Goal: Task Accomplishment & Management: Use online tool/utility

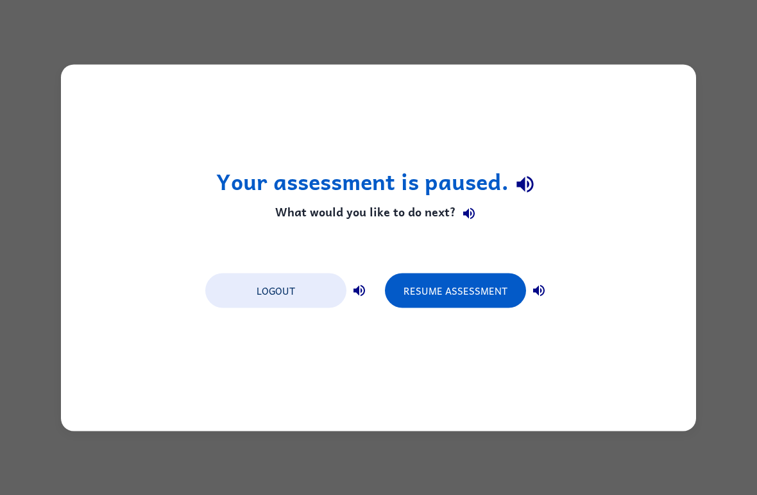
click at [479, 293] on button "Resume Assessment" at bounding box center [455, 290] width 141 height 35
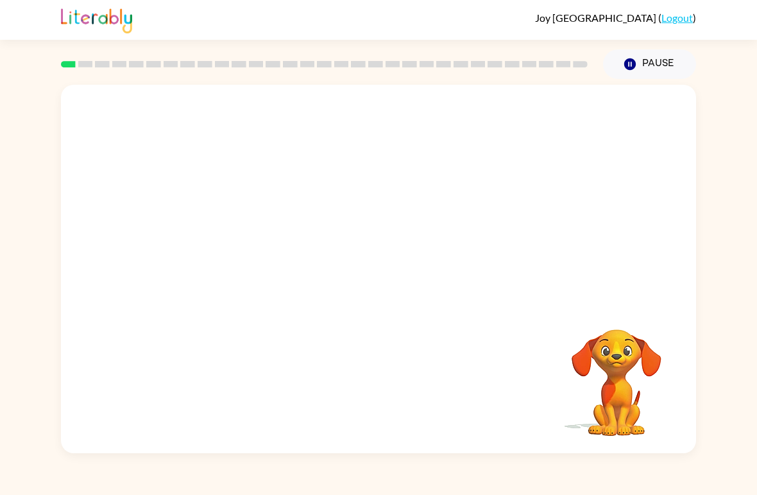
click at [343, 200] on video "Your browser must support playing .mp4 files to use Literably. Please try using…" at bounding box center [378, 193] width 635 height 217
click at [410, 269] on button "button" at bounding box center [378, 275] width 82 height 47
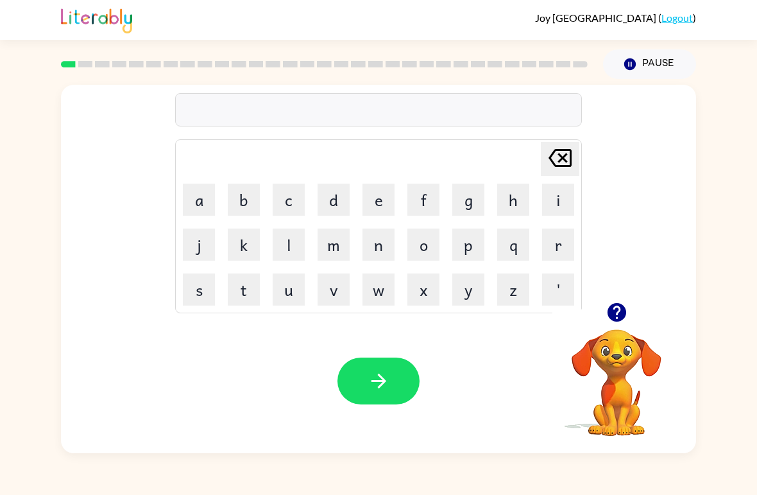
click at [601, 319] on button "button" at bounding box center [616, 312] width 33 height 33
click at [624, 302] on icon "button" at bounding box center [617, 312] width 22 height 22
click at [467, 253] on button "p" at bounding box center [468, 244] width 32 height 32
click at [191, 204] on button "a" at bounding box center [199, 199] width 32 height 32
click at [330, 189] on button "d" at bounding box center [334, 199] width 32 height 32
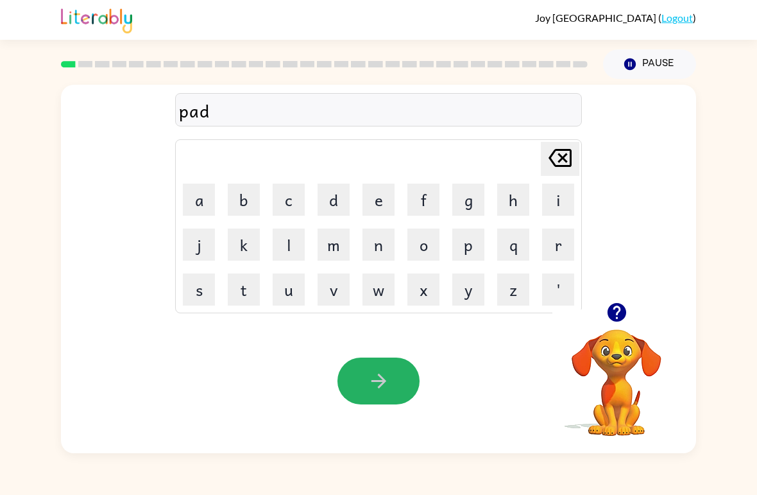
click at [382, 370] on button "button" at bounding box center [378, 380] width 82 height 47
click at [455, 247] on button "p" at bounding box center [468, 244] width 32 height 32
click at [201, 212] on button "a" at bounding box center [199, 199] width 32 height 32
click at [380, 287] on button "w" at bounding box center [378, 289] width 32 height 32
click at [390, 381] on button "button" at bounding box center [378, 380] width 82 height 47
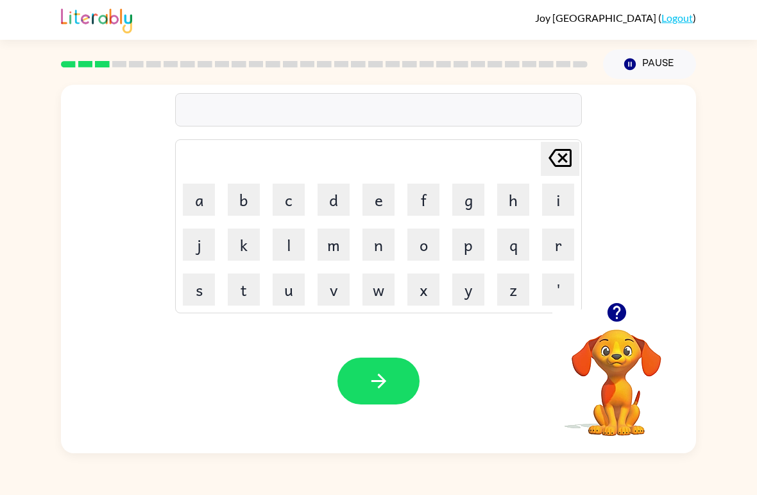
click at [385, 249] on button "n" at bounding box center [378, 244] width 32 height 32
click at [427, 239] on button "o" at bounding box center [423, 244] width 32 height 32
click at [550, 238] on button "r" at bounding box center [558, 244] width 32 height 32
click at [296, 244] on button "l" at bounding box center [289, 244] width 32 height 32
click at [333, 251] on button "m" at bounding box center [334, 244] width 32 height 32
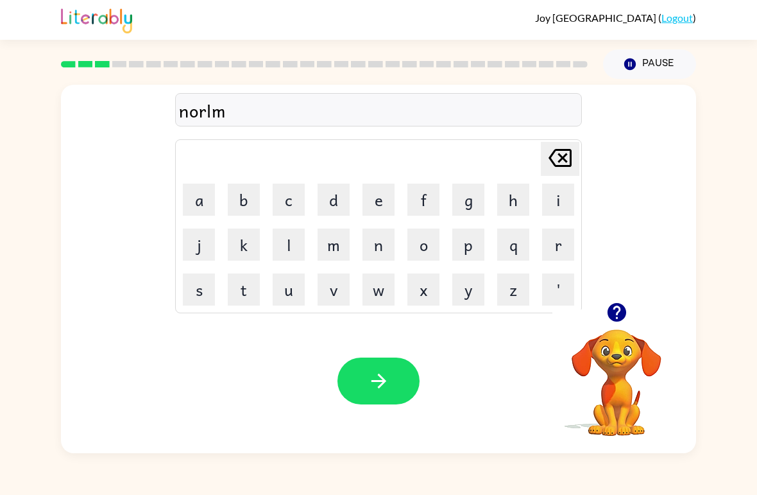
click at [554, 162] on icon "[PERSON_NAME] last character input" at bounding box center [560, 157] width 31 height 31
click at [553, 157] on icon "[PERSON_NAME] last character input" at bounding box center [560, 157] width 31 height 31
click at [563, 143] on icon "[PERSON_NAME] last character input" at bounding box center [560, 157] width 31 height 31
click at [549, 147] on icon "[PERSON_NAME] last character input" at bounding box center [560, 157] width 31 height 31
click at [424, 247] on button "o" at bounding box center [423, 244] width 32 height 32
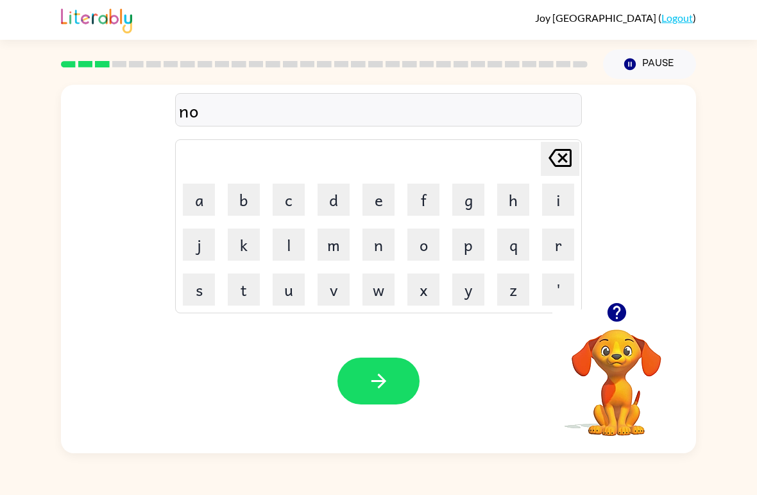
click at [557, 236] on button "r" at bounding box center [558, 244] width 32 height 32
click at [233, 291] on button "t" at bounding box center [244, 289] width 32 height 32
click at [525, 195] on button "h" at bounding box center [513, 199] width 32 height 32
click at [377, 382] on icon "button" at bounding box center [378, 380] width 15 height 15
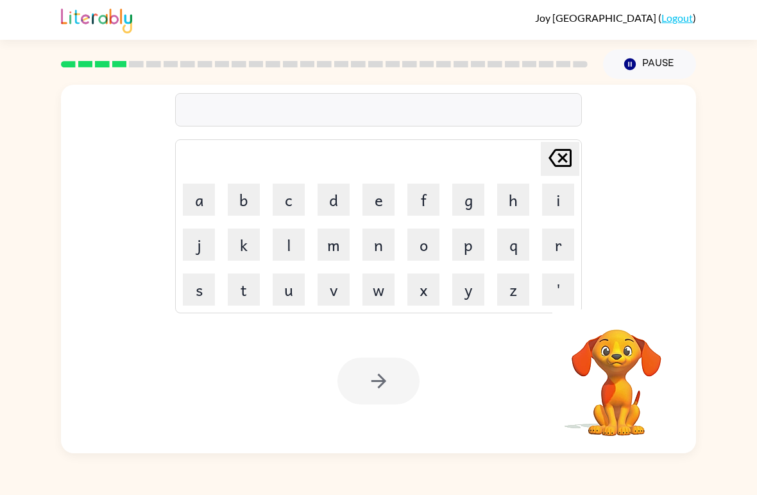
click at [200, 293] on button "s" at bounding box center [199, 289] width 32 height 32
click at [332, 246] on button "m" at bounding box center [334, 244] width 32 height 32
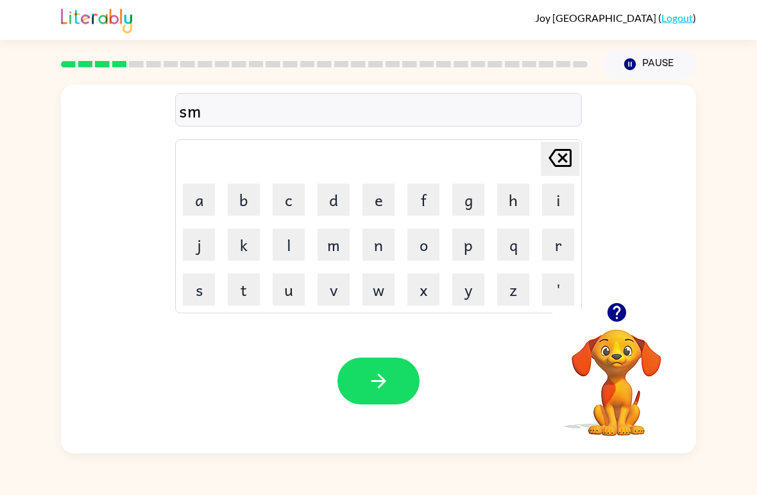
click at [553, 162] on icon at bounding box center [560, 158] width 23 height 18
click at [375, 291] on button "w" at bounding box center [378, 289] width 32 height 32
click at [558, 193] on button "i" at bounding box center [558, 199] width 32 height 32
click at [335, 239] on button "m" at bounding box center [334, 244] width 32 height 32
click at [372, 391] on icon "button" at bounding box center [379, 381] width 22 height 22
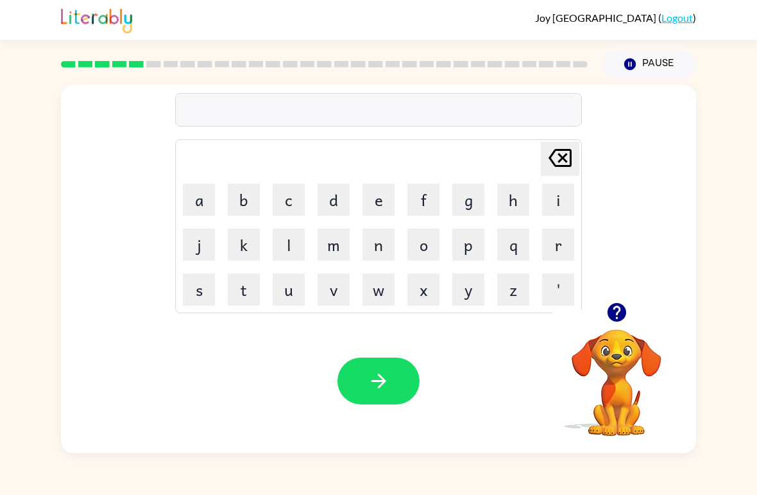
click at [613, 308] on icon "button" at bounding box center [616, 312] width 19 height 19
click at [196, 278] on button "s" at bounding box center [199, 289] width 32 height 32
click at [297, 201] on button "c" at bounding box center [289, 199] width 32 height 32
click at [423, 248] on button "o" at bounding box center [423, 244] width 32 height 32
click at [293, 284] on button "u" at bounding box center [289, 289] width 32 height 32
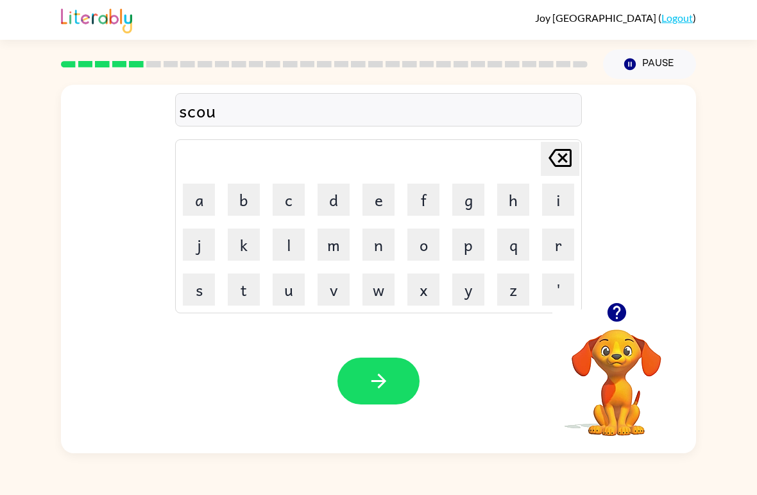
click at [239, 285] on button "t" at bounding box center [244, 289] width 32 height 32
click at [375, 383] on icon "button" at bounding box center [379, 381] width 22 height 22
click at [200, 189] on button "a" at bounding box center [199, 199] width 32 height 32
click at [328, 240] on button "m" at bounding box center [334, 244] width 32 height 32
click at [612, 305] on icon "button" at bounding box center [616, 312] width 19 height 19
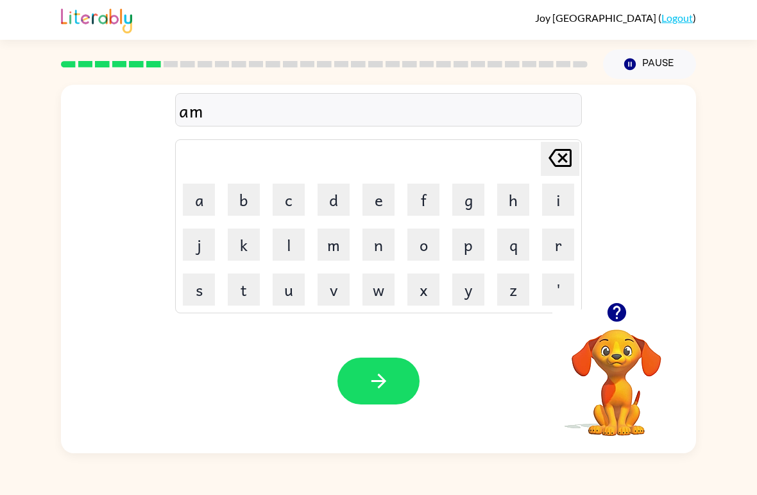
click at [554, 164] on icon at bounding box center [560, 158] width 23 height 18
click at [559, 160] on icon "[PERSON_NAME] last character input" at bounding box center [560, 157] width 31 height 31
click at [371, 196] on button "e" at bounding box center [378, 199] width 32 height 32
click at [191, 194] on button "a" at bounding box center [199, 199] width 32 height 32
click at [321, 254] on button "m" at bounding box center [334, 244] width 32 height 32
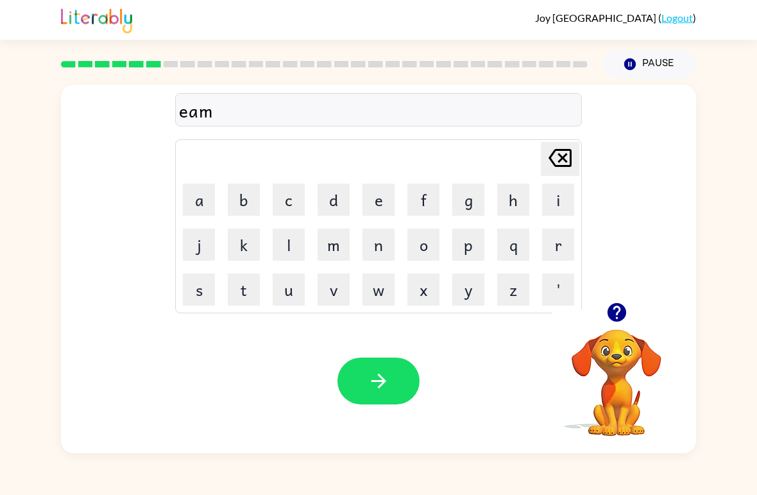
click at [377, 379] on icon "button" at bounding box center [379, 381] width 22 height 22
click at [194, 292] on button "s" at bounding box center [199, 289] width 32 height 32
click at [287, 200] on button "c" at bounding box center [289, 199] width 32 height 32
click at [559, 251] on button "r" at bounding box center [558, 244] width 32 height 32
click at [565, 198] on button "i" at bounding box center [558, 199] width 32 height 32
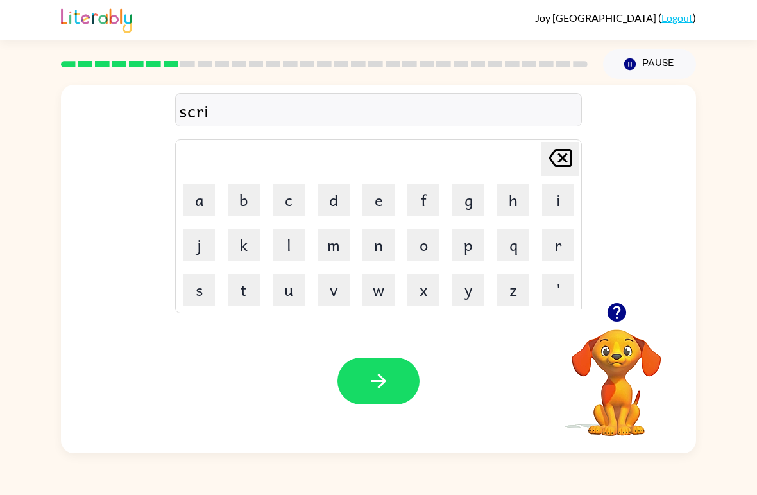
click at [237, 203] on button "b" at bounding box center [244, 199] width 32 height 32
click at [242, 189] on button "b" at bounding box center [244, 199] width 32 height 32
click at [289, 250] on button "l" at bounding box center [289, 244] width 32 height 32
click at [377, 208] on button "e" at bounding box center [378, 199] width 32 height 32
click at [402, 397] on button "button" at bounding box center [378, 380] width 82 height 47
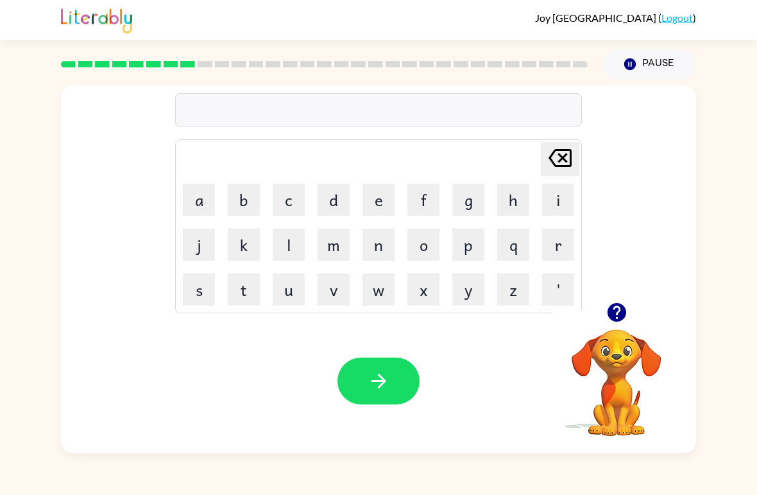
click at [466, 198] on button "g" at bounding box center [468, 199] width 32 height 32
click at [561, 245] on button "r" at bounding box center [558, 244] width 32 height 32
click at [208, 193] on button "a" at bounding box center [199, 199] width 32 height 32
click at [420, 194] on button "f" at bounding box center [423, 199] width 32 height 32
click at [419, 193] on button "f" at bounding box center [423, 199] width 32 height 32
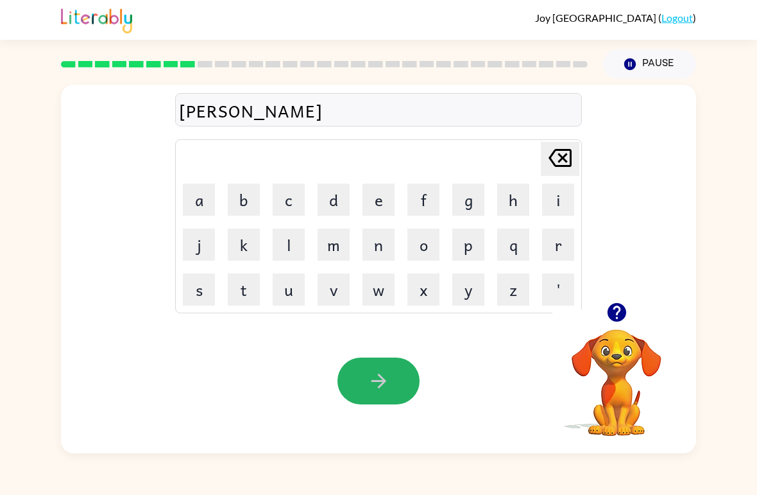
click at [377, 382] on icon "button" at bounding box center [378, 380] width 15 height 15
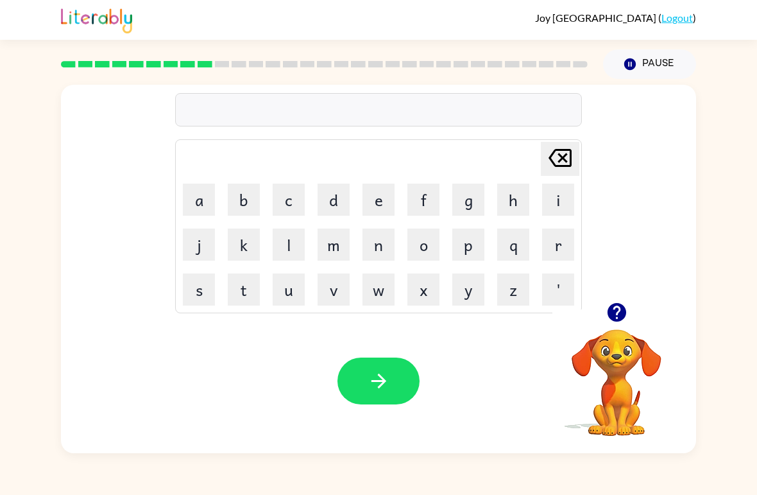
click at [464, 251] on button "p" at bounding box center [468, 244] width 32 height 32
click at [424, 246] on button "o" at bounding box center [423, 244] width 32 height 32
click at [566, 200] on button "i" at bounding box center [558, 199] width 32 height 32
click at [363, 248] on button "n" at bounding box center [378, 244] width 32 height 32
click at [246, 289] on button "t" at bounding box center [244, 289] width 32 height 32
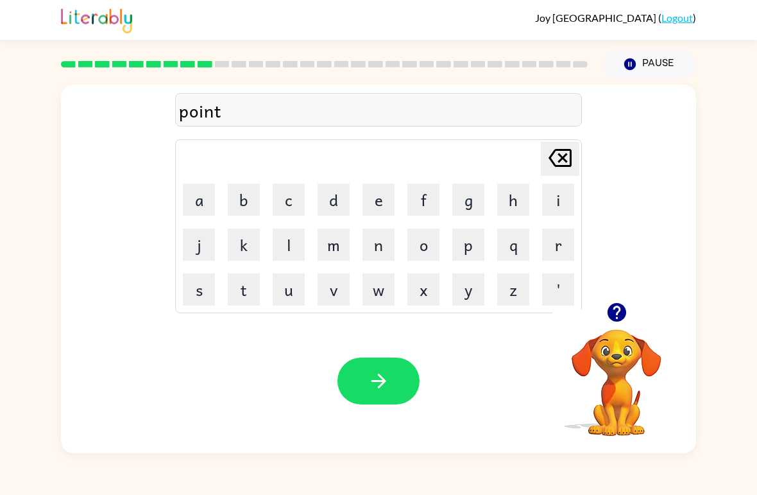
click at [192, 289] on button "s" at bounding box center [199, 289] width 32 height 32
click at [394, 377] on button "button" at bounding box center [378, 380] width 82 height 47
click at [296, 287] on button "u" at bounding box center [289, 289] width 32 height 32
click at [383, 249] on button "n" at bounding box center [378, 244] width 32 height 32
click at [414, 205] on button "f" at bounding box center [423, 199] width 32 height 32
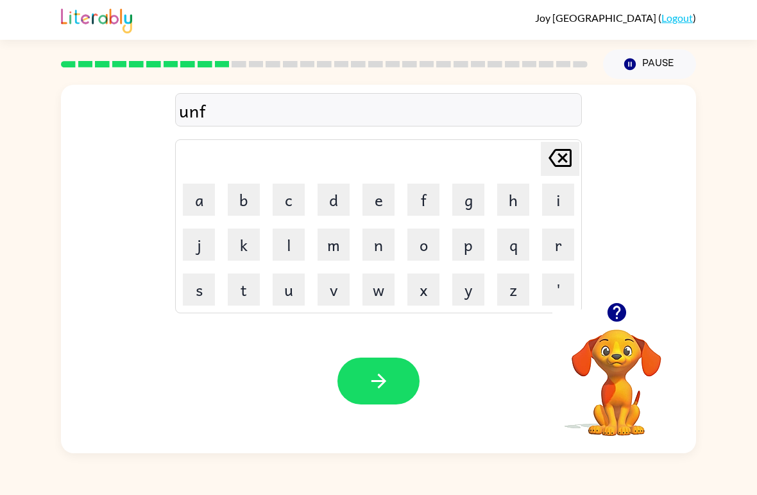
click at [428, 242] on button "o" at bounding box center [423, 244] width 32 height 32
click at [383, 240] on button "n" at bounding box center [378, 244] width 32 height 32
click at [343, 196] on button "d" at bounding box center [334, 199] width 32 height 32
click at [557, 157] on icon "[PERSON_NAME] last character input" at bounding box center [560, 157] width 31 height 31
click at [547, 158] on icon "[PERSON_NAME] last character input" at bounding box center [560, 157] width 31 height 31
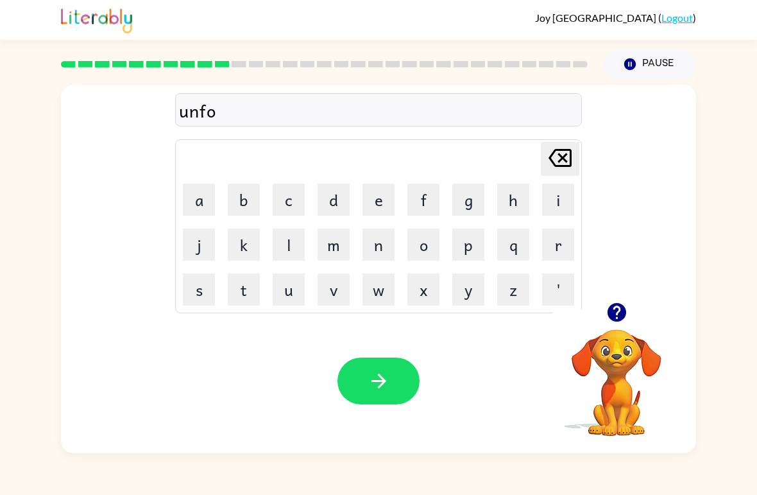
click at [279, 231] on button "l" at bounding box center [289, 244] width 32 height 32
click at [330, 211] on button "d" at bounding box center [334, 199] width 32 height 32
click at [379, 383] on icon "button" at bounding box center [379, 381] width 22 height 22
click at [337, 278] on button "v" at bounding box center [334, 289] width 32 height 32
click at [421, 250] on button "o" at bounding box center [423, 244] width 32 height 32
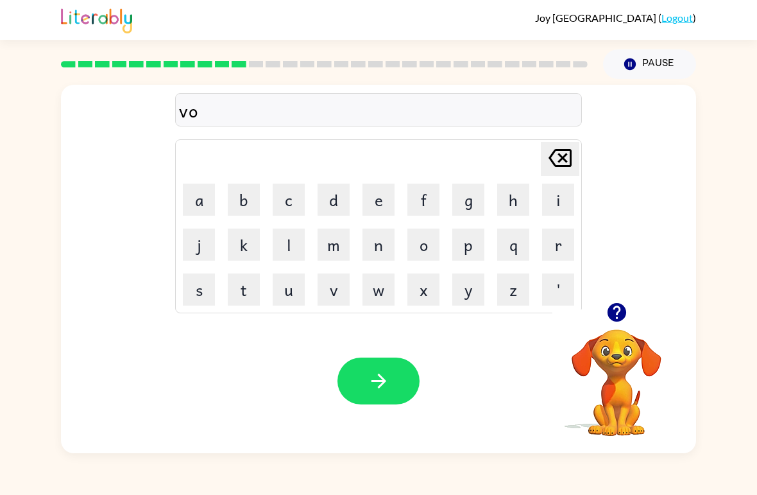
click at [247, 298] on button "t" at bounding box center [244, 289] width 32 height 32
click at [381, 192] on button "e" at bounding box center [378, 199] width 32 height 32
click at [323, 361] on div "Your browser must support playing .mp4 files to use Literably. Please try using…" at bounding box center [378, 381] width 635 height 144
click at [350, 388] on button "button" at bounding box center [378, 380] width 82 height 47
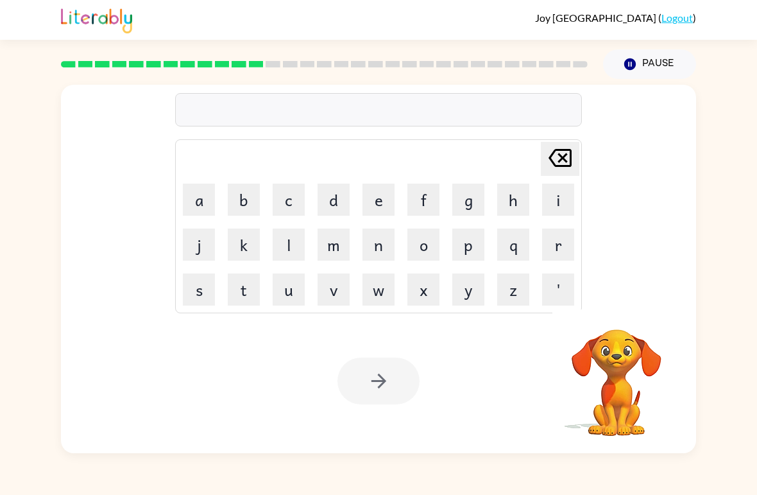
click at [339, 253] on button "m" at bounding box center [334, 244] width 32 height 32
click at [548, 201] on button "i" at bounding box center [558, 199] width 32 height 32
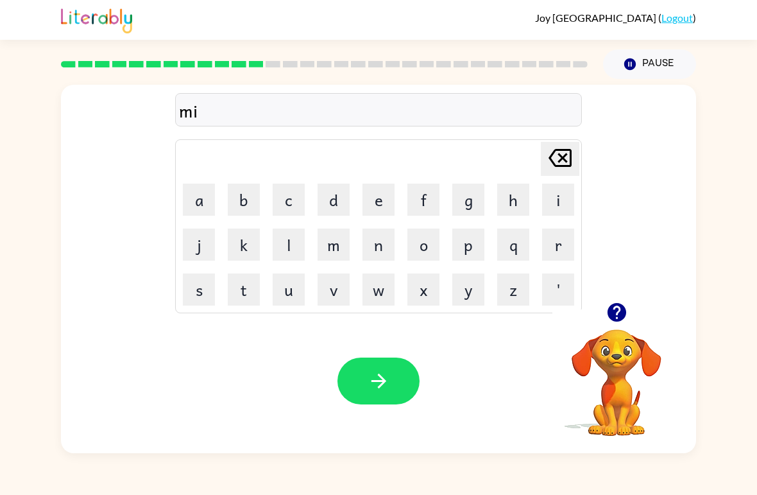
click at [198, 289] on button "s" at bounding box center [199, 289] width 32 height 32
click at [234, 287] on button "t" at bounding box center [244, 289] width 32 height 32
click at [192, 193] on button "a" at bounding box center [199, 199] width 32 height 32
click at [280, 194] on button "c" at bounding box center [289, 199] width 32 height 32
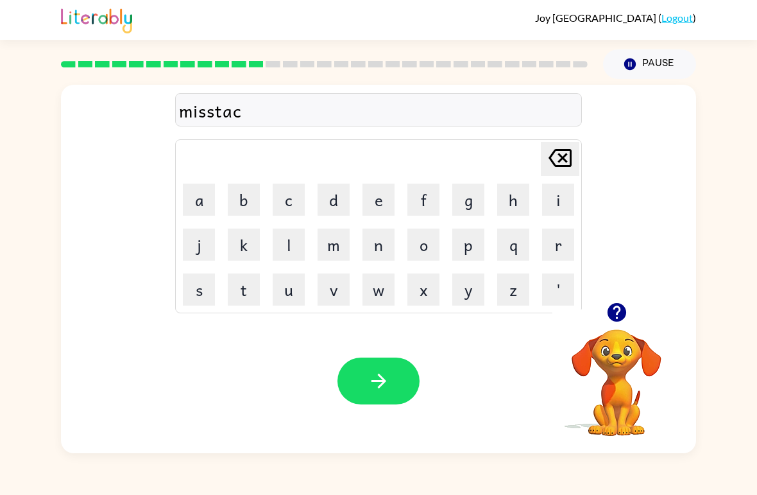
click at [232, 245] on button "k" at bounding box center [244, 244] width 32 height 32
click at [562, 161] on icon "[PERSON_NAME] last character input" at bounding box center [560, 157] width 31 height 31
click at [557, 165] on icon "[PERSON_NAME] last character input" at bounding box center [560, 157] width 31 height 31
click at [386, 284] on button "w" at bounding box center [378, 289] width 32 height 32
click at [559, 165] on icon "[PERSON_NAME] last character input" at bounding box center [560, 157] width 31 height 31
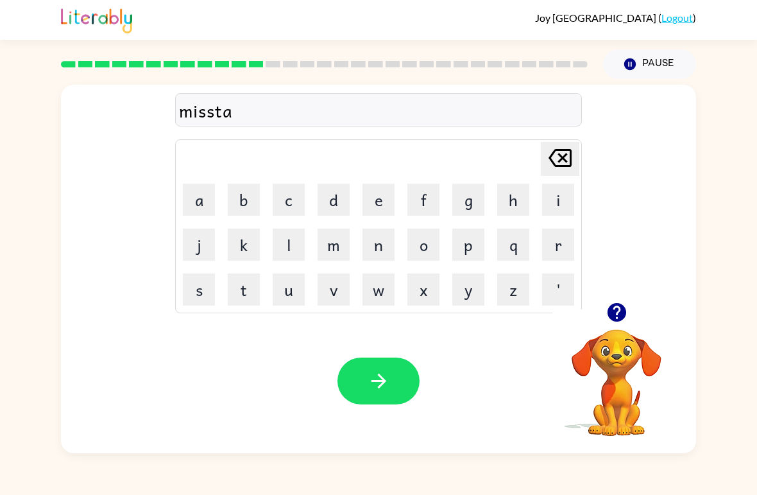
click at [393, 213] on button "e" at bounding box center [378, 199] width 32 height 32
click at [559, 162] on icon at bounding box center [560, 158] width 23 height 18
click at [246, 256] on button "k" at bounding box center [244, 244] width 32 height 32
click at [382, 198] on button "e" at bounding box center [378, 199] width 32 height 32
click at [368, 376] on icon "button" at bounding box center [379, 381] width 22 height 22
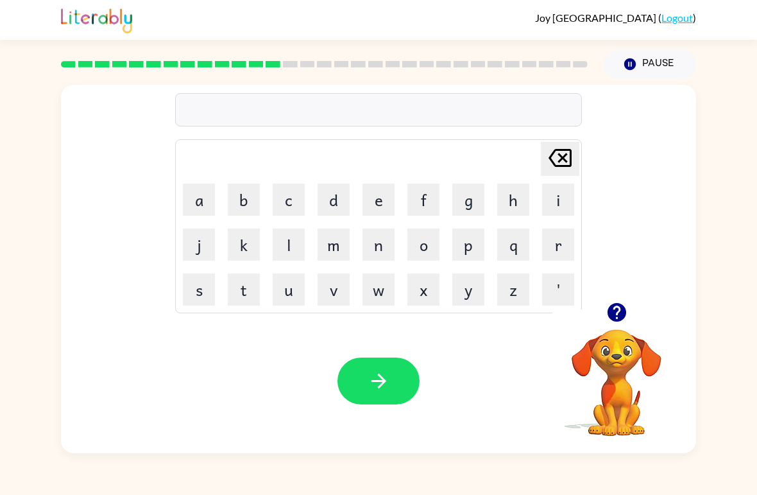
click at [234, 243] on button "k" at bounding box center [244, 244] width 32 height 32
click at [556, 198] on button "i" at bounding box center [558, 199] width 32 height 32
click at [379, 254] on button "n" at bounding box center [378, 244] width 32 height 32
click at [343, 195] on button "d" at bounding box center [334, 199] width 32 height 32
click at [282, 247] on button "l" at bounding box center [289, 244] width 32 height 32
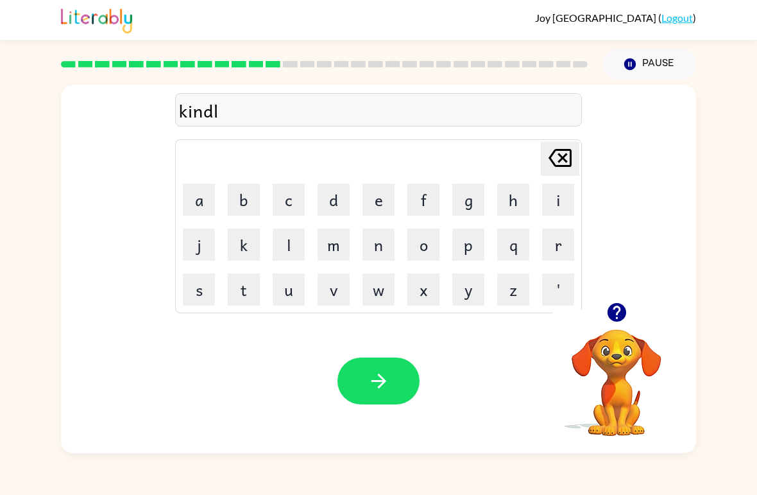
click at [498, 298] on button "z" at bounding box center [513, 289] width 32 height 32
click at [548, 166] on icon "[PERSON_NAME] last character input" at bounding box center [560, 157] width 31 height 31
click at [457, 303] on button "y" at bounding box center [468, 289] width 32 height 32
click at [387, 382] on icon "button" at bounding box center [379, 381] width 22 height 22
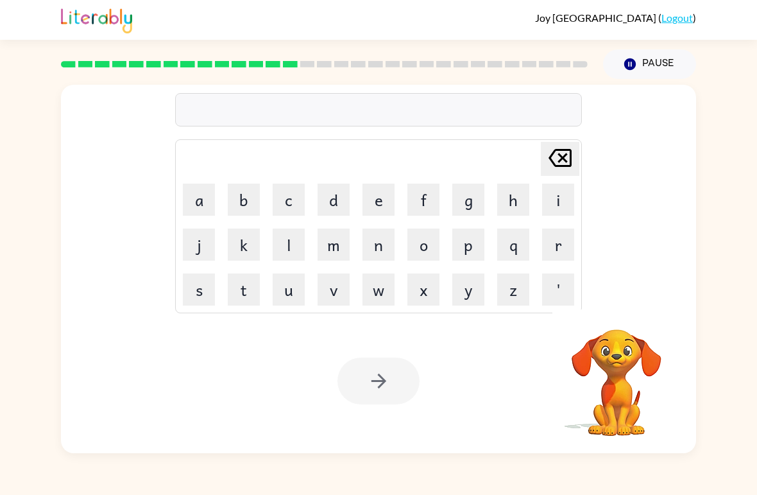
click at [337, 194] on button "d" at bounding box center [334, 199] width 32 height 32
click at [375, 204] on button "e" at bounding box center [378, 199] width 32 height 32
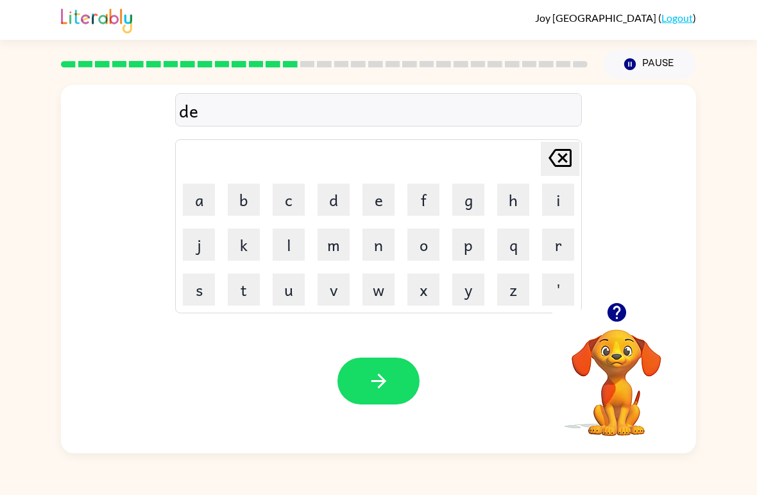
click at [288, 246] on button "l" at bounding box center [289, 244] width 32 height 32
click at [196, 191] on button "a" at bounding box center [199, 199] width 32 height 32
click at [395, 377] on button "button" at bounding box center [378, 380] width 82 height 47
click at [287, 187] on button "c" at bounding box center [289, 199] width 32 height 32
click at [411, 260] on button "o" at bounding box center [423, 244] width 32 height 32
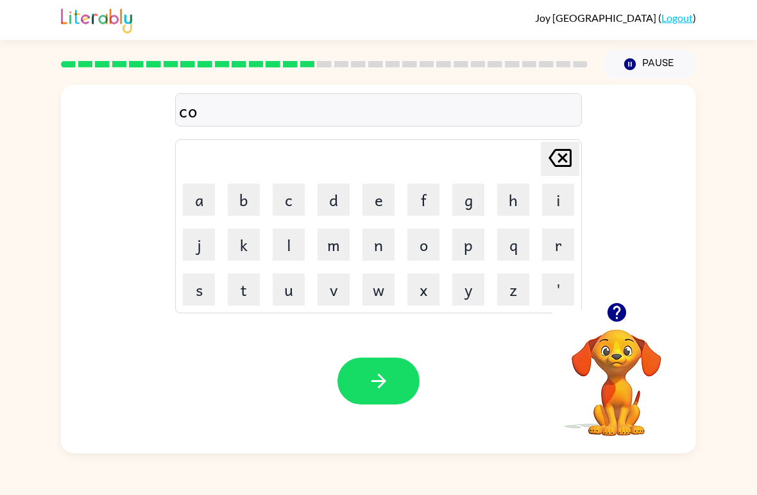
click at [561, 235] on button "r" at bounding box center [558, 244] width 32 height 32
click at [334, 204] on button "d" at bounding box center [334, 199] width 32 height 32
click at [377, 393] on button "button" at bounding box center [378, 380] width 82 height 47
click at [507, 294] on button "z" at bounding box center [513, 289] width 32 height 32
click at [565, 201] on button "i" at bounding box center [558, 199] width 32 height 32
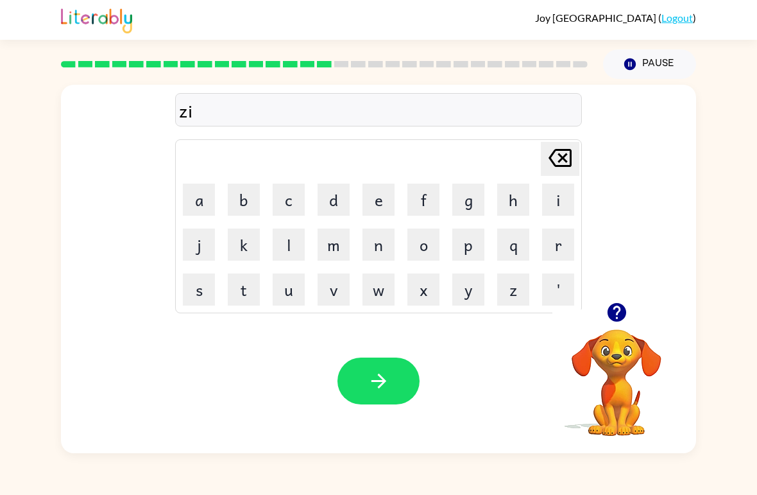
click at [467, 259] on button "p" at bounding box center [468, 244] width 32 height 32
click at [413, 384] on button "button" at bounding box center [378, 380] width 82 height 47
click at [332, 202] on button "d" at bounding box center [334, 199] width 32 height 32
click at [543, 259] on button "r" at bounding box center [558, 244] width 32 height 32
click at [207, 179] on td "a" at bounding box center [199, 200] width 44 height 44
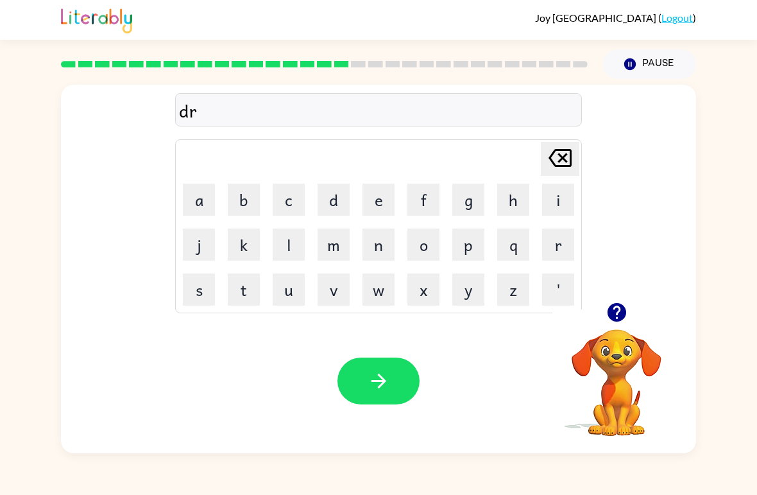
click at [196, 179] on td "a" at bounding box center [199, 200] width 44 height 44
click at [192, 192] on button "a" at bounding box center [199, 199] width 32 height 32
click at [377, 294] on button "w" at bounding box center [378, 289] width 32 height 32
click at [336, 195] on button "d" at bounding box center [334, 199] width 32 height 32
click at [541, 157] on button "[PERSON_NAME] last character input" at bounding box center [560, 159] width 38 height 34
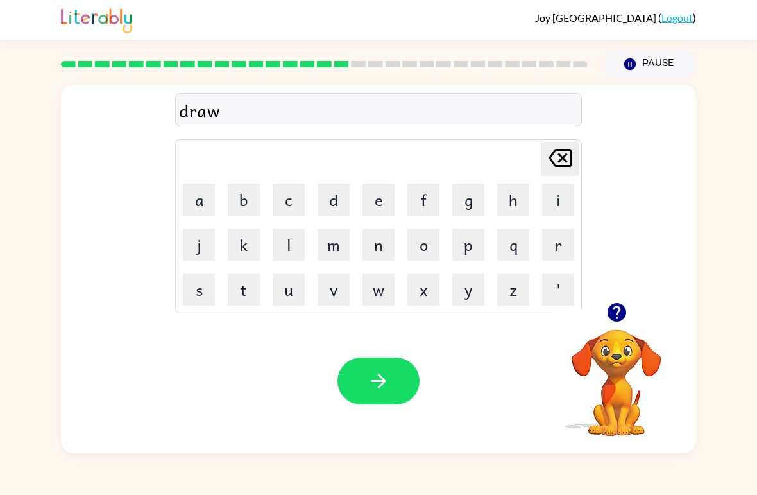
click at [472, 239] on button "p" at bounding box center [468, 244] width 32 height 32
click at [275, 241] on button "l" at bounding box center [289, 244] width 32 height 32
click at [378, 200] on button "e" at bounding box center [378, 199] width 32 height 32
click at [563, 163] on icon "[PERSON_NAME] last character input" at bounding box center [560, 157] width 31 height 31
click at [568, 198] on button "i" at bounding box center [558, 199] width 32 height 32
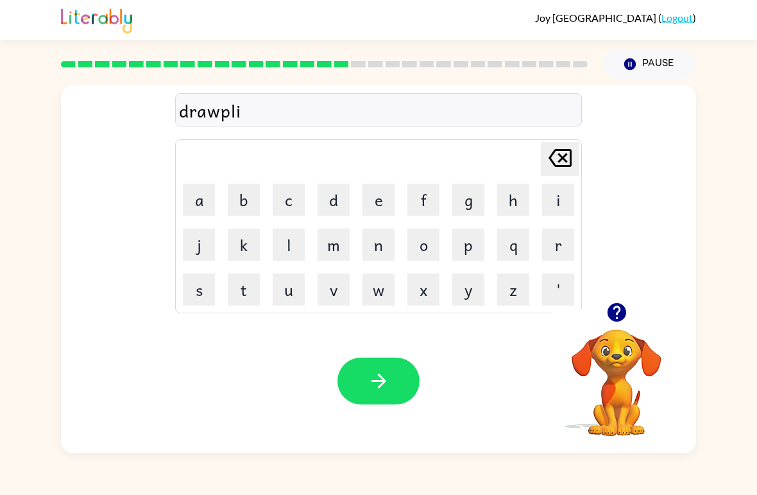
click at [645, 296] on div "drawpli [PERSON_NAME] last character input a b c d e f g h i j k l m n o p q r …" at bounding box center [378, 193] width 635 height 217
click at [611, 308] on icon "button" at bounding box center [616, 312] width 19 height 19
click at [559, 156] on icon at bounding box center [560, 158] width 23 height 18
click at [552, 174] on div "[PERSON_NAME] last character input" at bounding box center [560, 158] width 31 height 33
click at [559, 198] on button "i" at bounding box center [558, 199] width 32 height 32
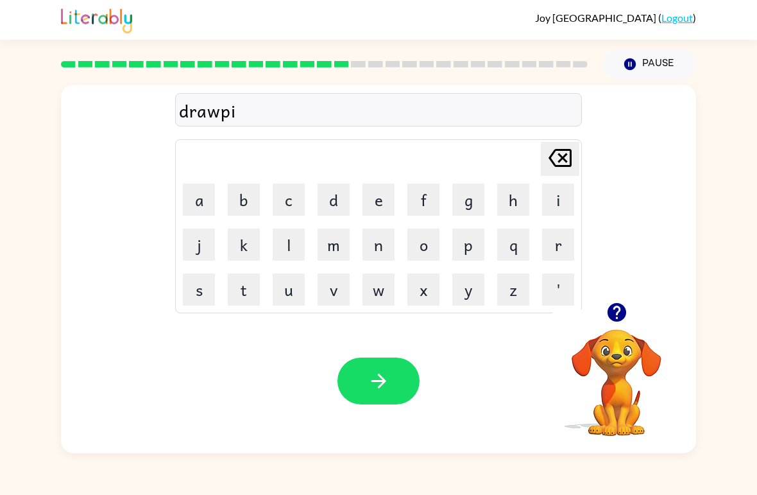
click at [373, 241] on button "n" at bounding box center [378, 244] width 32 height 32
click at [474, 210] on button "g" at bounding box center [468, 199] width 32 height 32
click at [384, 382] on icon "button" at bounding box center [378, 380] width 15 height 15
click at [504, 197] on button "h" at bounding box center [513, 199] width 32 height 32
click at [389, 185] on button "e" at bounding box center [378, 199] width 32 height 32
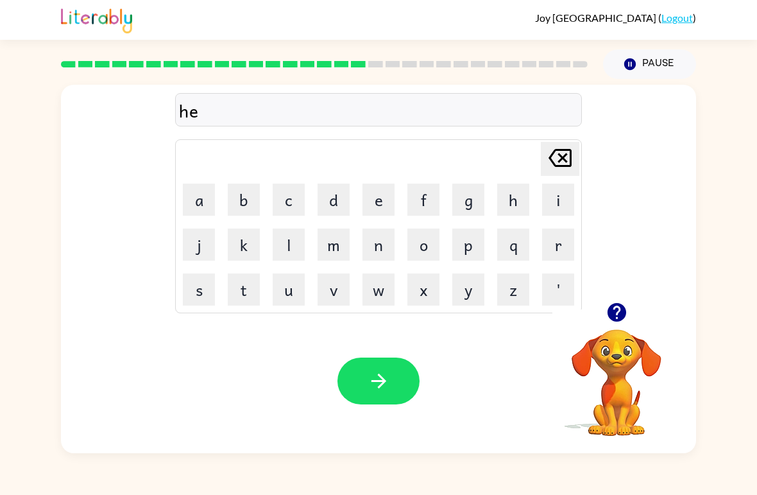
click at [557, 248] on button "r" at bounding box center [558, 244] width 32 height 32
click at [369, 382] on icon "button" at bounding box center [379, 381] width 22 height 22
click at [548, 251] on button "r" at bounding box center [558, 244] width 32 height 32
click at [382, 194] on button "e" at bounding box center [378, 199] width 32 height 32
click at [200, 204] on button "a" at bounding box center [199, 199] width 32 height 32
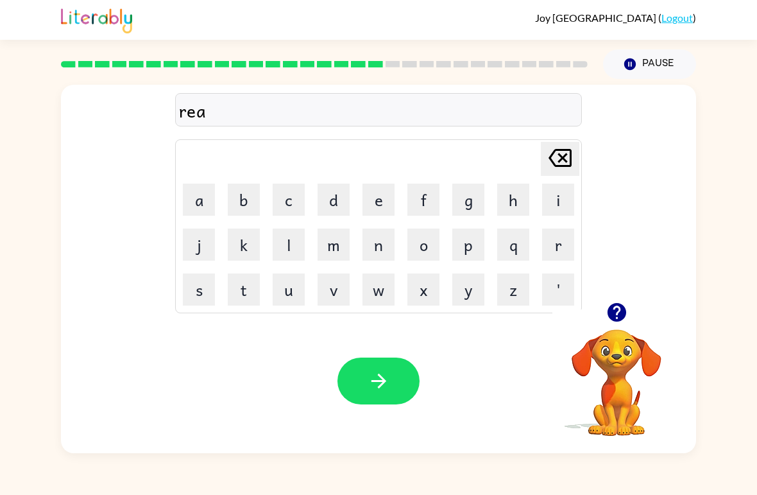
click at [303, 207] on button "c" at bounding box center [289, 199] width 32 height 32
click at [504, 212] on button "h" at bounding box center [513, 199] width 32 height 32
click at [371, 388] on icon "button" at bounding box center [379, 381] width 22 height 22
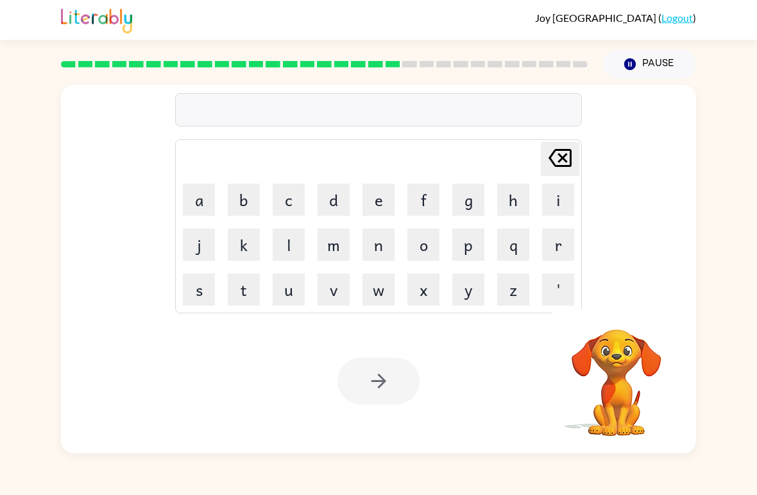
click at [387, 381] on div at bounding box center [378, 380] width 82 height 47
click at [509, 203] on button "h" at bounding box center [513, 199] width 32 height 32
click at [547, 205] on button "i" at bounding box center [558, 199] width 32 height 32
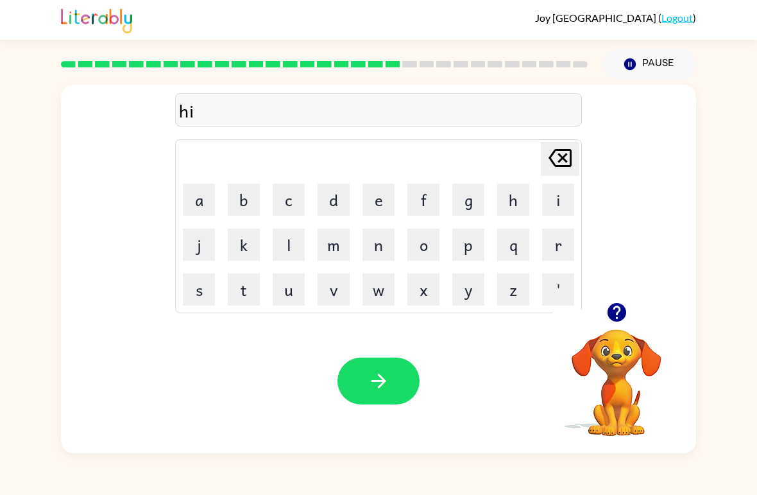
click at [248, 303] on button "t" at bounding box center [244, 289] width 32 height 32
click at [373, 190] on button "e" at bounding box center [378, 199] width 32 height 32
click at [332, 195] on button "d" at bounding box center [334, 199] width 32 height 32
click at [640, 306] on div at bounding box center [616, 312] width 128 height 33
click at [621, 307] on icon "button" at bounding box center [616, 312] width 19 height 19
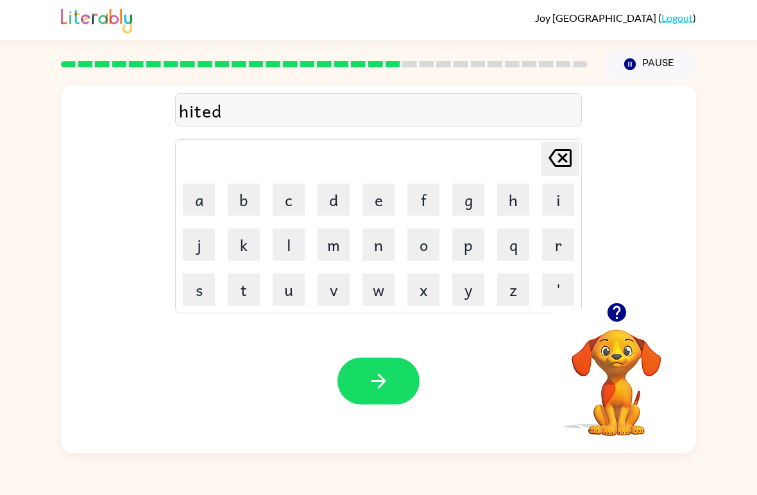
click at [557, 174] on div "[PERSON_NAME] last character input" at bounding box center [560, 158] width 31 height 33
click at [559, 175] on div "[PERSON_NAME] last character input" at bounding box center [560, 158] width 31 height 33
click at [565, 162] on icon "[PERSON_NAME] last character input" at bounding box center [560, 157] width 31 height 31
click at [380, 241] on button "n" at bounding box center [378, 244] width 32 height 32
click at [333, 197] on button "d" at bounding box center [334, 199] width 32 height 32
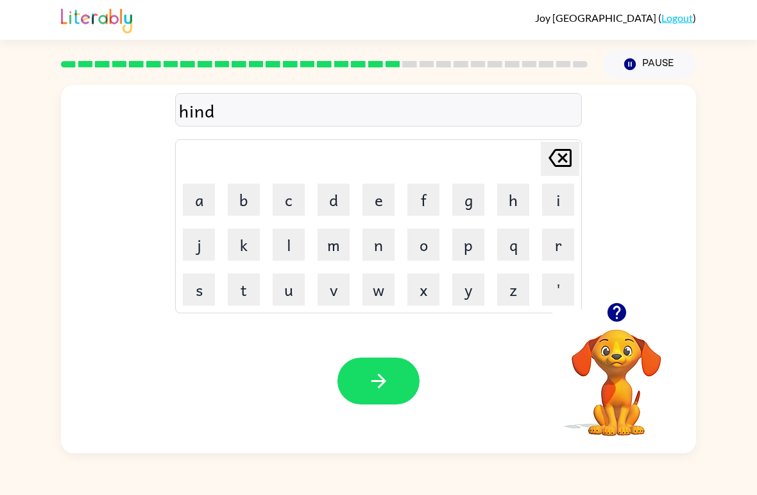
click at [387, 201] on button "e" at bounding box center [378, 199] width 32 height 32
click at [332, 188] on button "d" at bounding box center [334, 199] width 32 height 32
click at [391, 375] on button "button" at bounding box center [378, 380] width 82 height 47
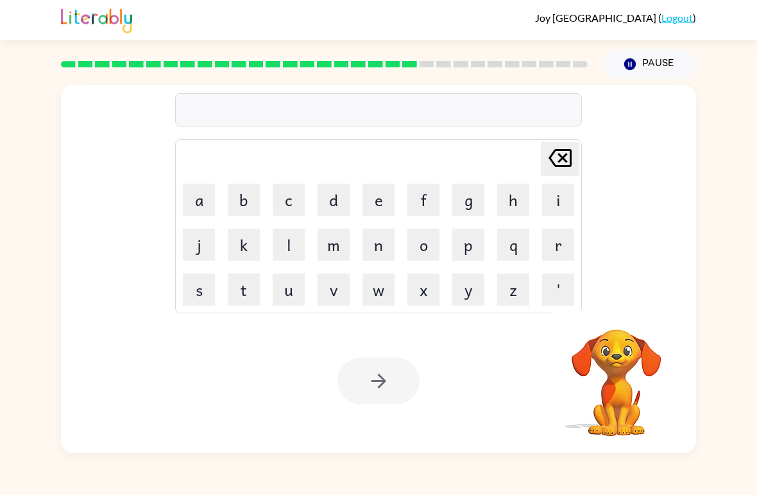
click at [557, 241] on button "r" at bounding box center [558, 244] width 32 height 32
click at [557, 203] on button "i" at bounding box center [558, 199] width 32 height 32
click at [306, 169] on td "[PERSON_NAME] last character input" at bounding box center [378, 158] width 403 height 35
click at [374, 198] on button "e" at bounding box center [378, 199] width 32 height 32
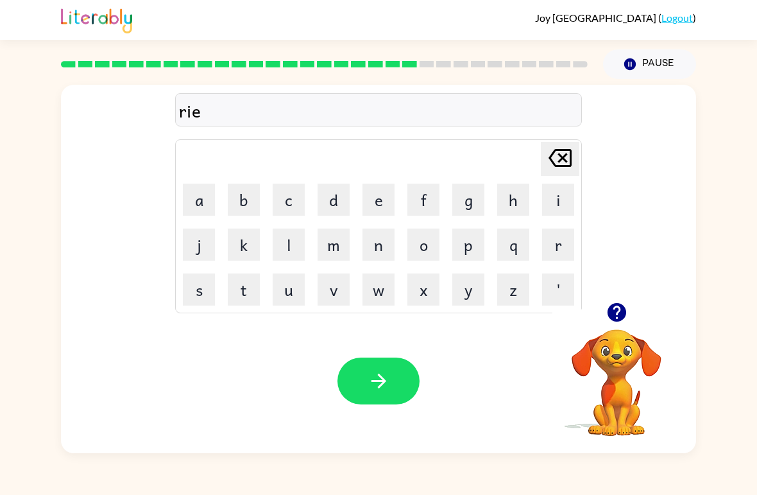
click at [552, 157] on icon at bounding box center [560, 158] width 23 height 18
click at [296, 200] on button "c" at bounding box center [289, 199] width 32 height 32
click at [367, 206] on button "e" at bounding box center [378, 199] width 32 height 32
click at [386, 384] on icon "button" at bounding box center [379, 381] width 22 height 22
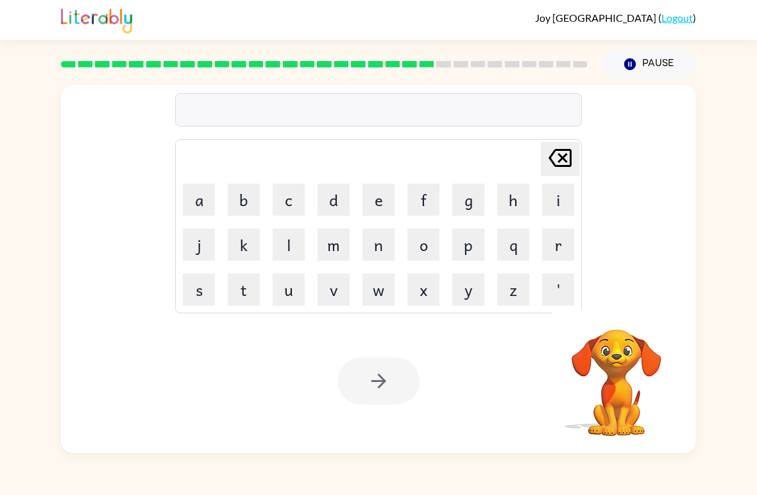
click at [563, 246] on button "r" at bounding box center [558, 244] width 32 height 32
click at [196, 193] on button "a" at bounding box center [199, 199] width 32 height 32
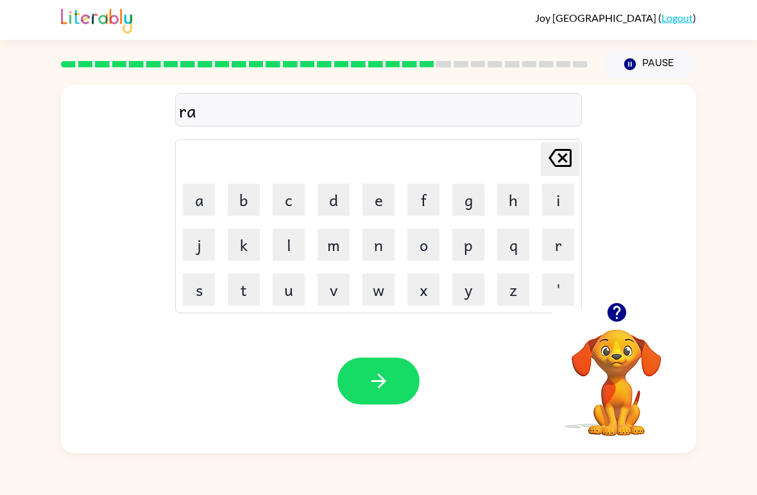
click at [552, 200] on button "i" at bounding box center [558, 199] width 32 height 32
click at [374, 250] on button "n" at bounding box center [378, 244] width 32 height 32
click at [284, 195] on button "c" at bounding box center [289, 199] width 32 height 32
click at [425, 243] on button "o" at bounding box center [423, 244] width 32 height 32
click at [201, 203] on button "a" at bounding box center [199, 199] width 32 height 32
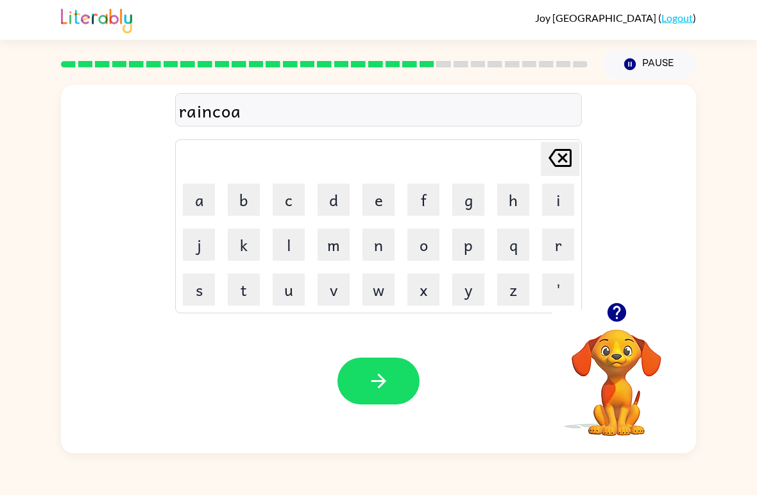
click at [249, 298] on button "t" at bounding box center [244, 289] width 32 height 32
click at [373, 365] on button "button" at bounding box center [378, 380] width 82 height 47
click at [550, 250] on button "r" at bounding box center [558, 244] width 32 height 32
click at [369, 189] on button "e" at bounding box center [378, 199] width 32 height 32
click at [335, 237] on button "m" at bounding box center [334, 244] width 32 height 32
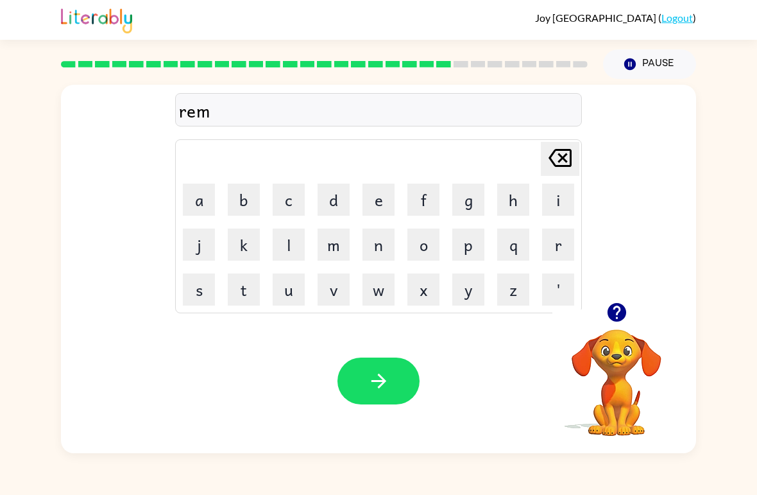
click at [554, 246] on button "r" at bounding box center [558, 244] width 32 height 32
click at [368, 203] on button "e" at bounding box center [378, 199] width 32 height 32
click at [554, 161] on icon "[PERSON_NAME] last character input" at bounding box center [560, 157] width 31 height 31
click at [286, 208] on button "c" at bounding box center [289, 199] width 32 height 32
click at [242, 246] on button "k" at bounding box center [244, 244] width 32 height 32
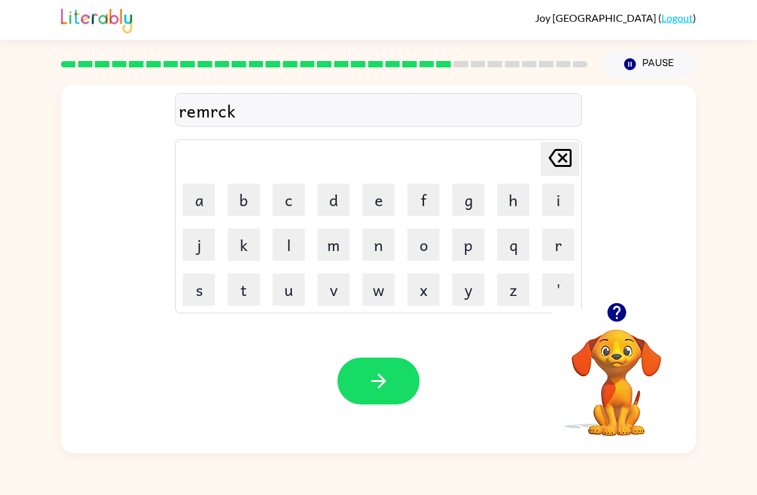
click at [547, 172] on icon "[PERSON_NAME] last character input" at bounding box center [560, 157] width 31 height 31
click at [547, 171] on icon "[PERSON_NAME] last character input" at bounding box center [560, 157] width 31 height 31
click at [546, 156] on icon "[PERSON_NAME] last character input" at bounding box center [560, 157] width 31 height 31
click at [205, 200] on button "a" at bounding box center [199, 199] width 32 height 32
click at [570, 243] on button "r" at bounding box center [558, 244] width 32 height 32
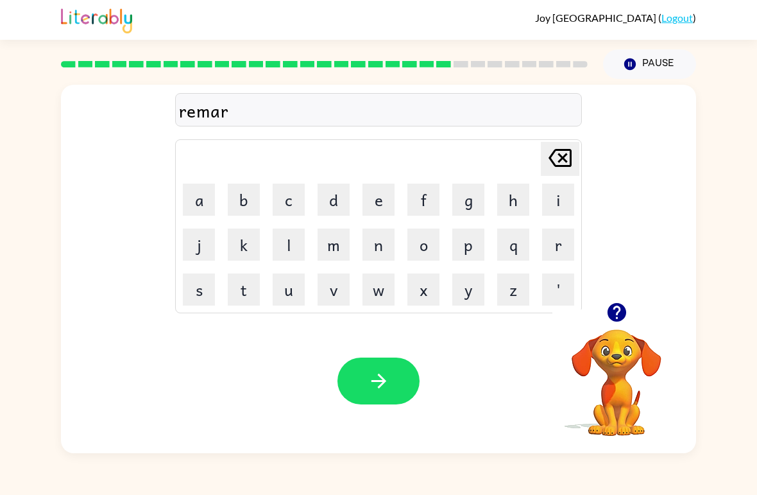
click at [274, 196] on button "c" at bounding box center [289, 199] width 32 height 32
click at [231, 214] on button "b" at bounding box center [244, 199] width 32 height 32
click at [550, 168] on icon "[PERSON_NAME] last character input" at bounding box center [560, 157] width 31 height 31
click at [235, 237] on button "k" at bounding box center [244, 244] width 32 height 32
click at [389, 367] on button "button" at bounding box center [378, 380] width 82 height 47
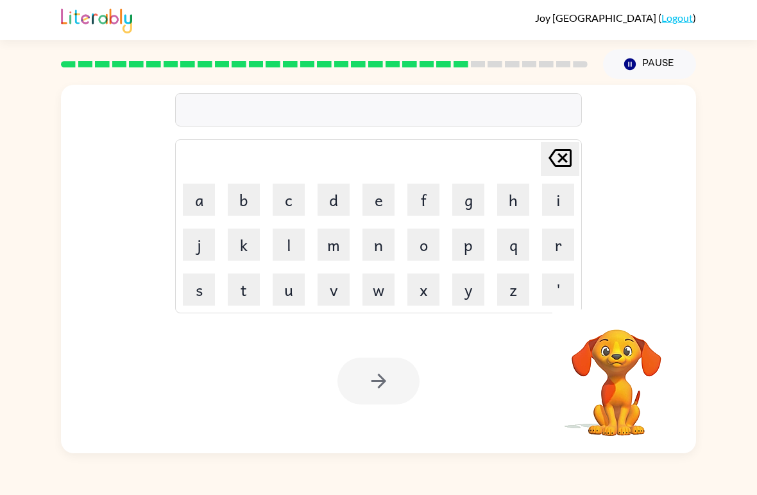
click at [195, 196] on button "a" at bounding box center [199, 199] width 32 height 32
click at [336, 284] on button "v" at bounding box center [334, 289] width 32 height 32
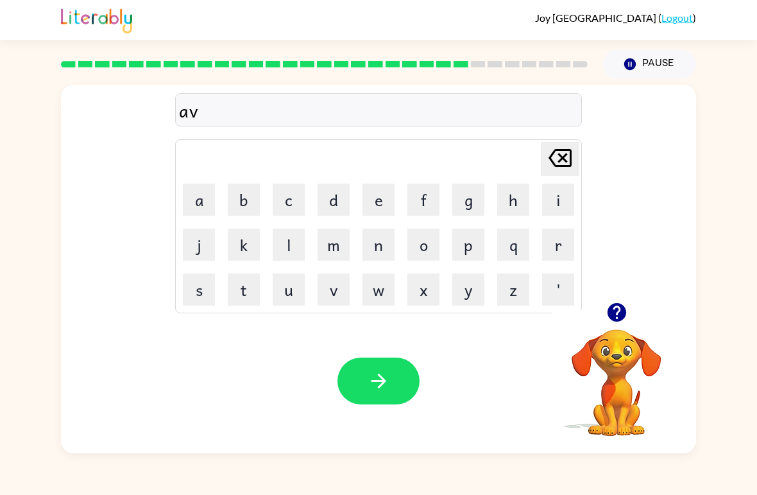
click at [606, 314] on icon "button" at bounding box center [617, 312] width 22 height 22
click at [208, 208] on button "a" at bounding box center [199, 199] width 32 height 32
click at [565, 153] on icon "[PERSON_NAME] last character input" at bounding box center [560, 157] width 31 height 31
click at [288, 189] on button "c" at bounding box center [289, 199] width 32 height 32
click at [385, 206] on button "e" at bounding box center [378, 199] width 32 height 32
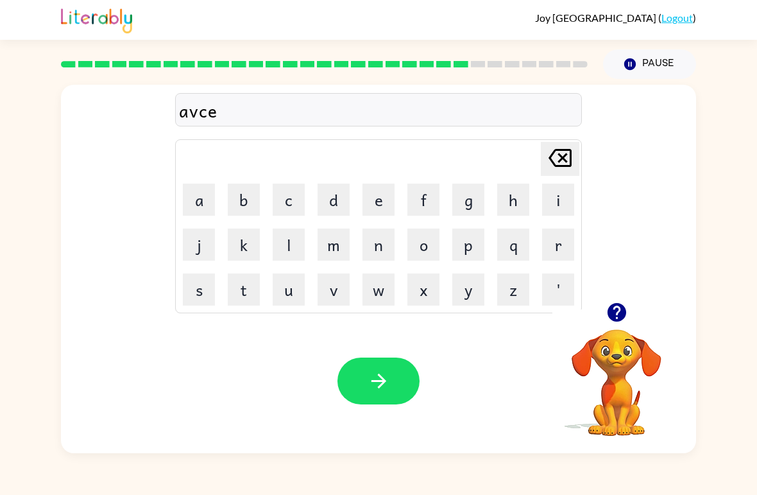
click at [555, 189] on button "i" at bounding box center [558, 199] width 32 height 32
click at [369, 244] on button "n" at bounding box center [378, 244] width 32 height 32
click at [468, 196] on button "g" at bounding box center [468, 199] width 32 height 32
click at [398, 395] on button "button" at bounding box center [378, 380] width 82 height 47
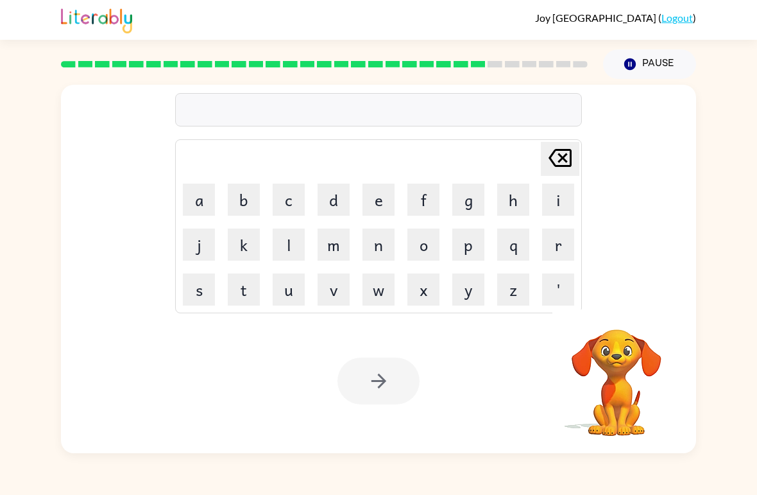
click at [200, 287] on button "s" at bounding box center [199, 289] width 32 height 32
click at [609, 318] on icon "button" at bounding box center [617, 312] width 22 height 22
click at [285, 278] on button "u" at bounding box center [289, 289] width 32 height 32
click at [382, 250] on button "n" at bounding box center [378, 244] width 32 height 32
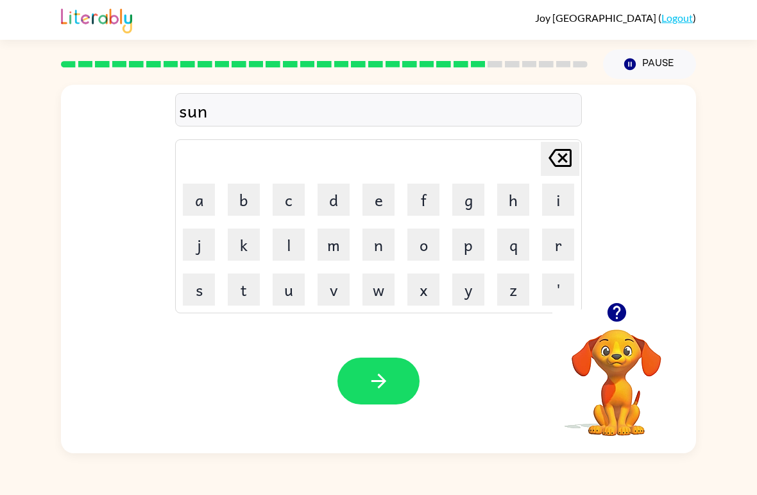
click at [286, 238] on button "l" at bounding box center [289, 244] width 32 height 32
click at [542, 198] on button "i" at bounding box center [558, 199] width 32 height 32
click at [248, 298] on button "t" at bounding box center [244, 289] width 32 height 32
click at [363, 395] on button "button" at bounding box center [378, 380] width 82 height 47
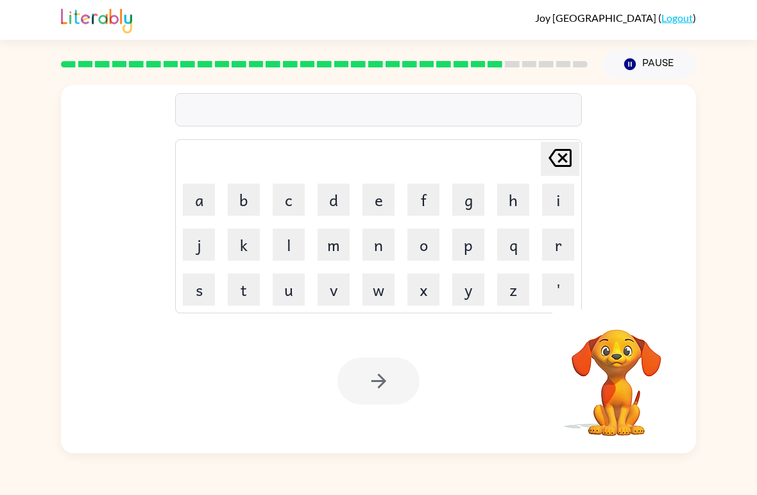
click at [333, 228] on button "m" at bounding box center [334, 244] width 32 height 32
click at [546, 167] on icon "[PERSON_NAME] last character input" at bounding box center [560, 157] width 31 height 31
click at [336, 195] on button "d" at bounding box center [334, 199] width 32 height 32
click at [606, 304] on icon "button" at bounding box center [617, 312] width 22 height 22
click at [554, 198] on button "i" at bounding box center [558, 199] width 32 height 32
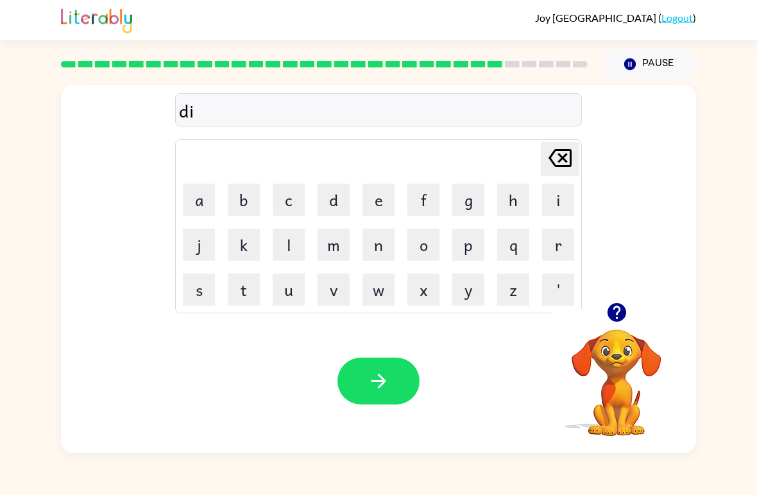
click at [619, 310] on icon "button" at bounding box center [617, 312] width 22 height 22
click at [620, 307] on icon "button" at bounding box center [616, 312] width 19 height 19
click at [622, 304] on icon "button" at bounding box center [617, 312] width 22 height 22
click at [175, 290] on div "[PERSON_NAME] last character input a b c d e f g h i j k l m n o p q r s t u v …" at bounding box center [378, 226] width 407 height 174
click at [199, 282] on button "s" at bounding box center [199, 289] width 32 height 32
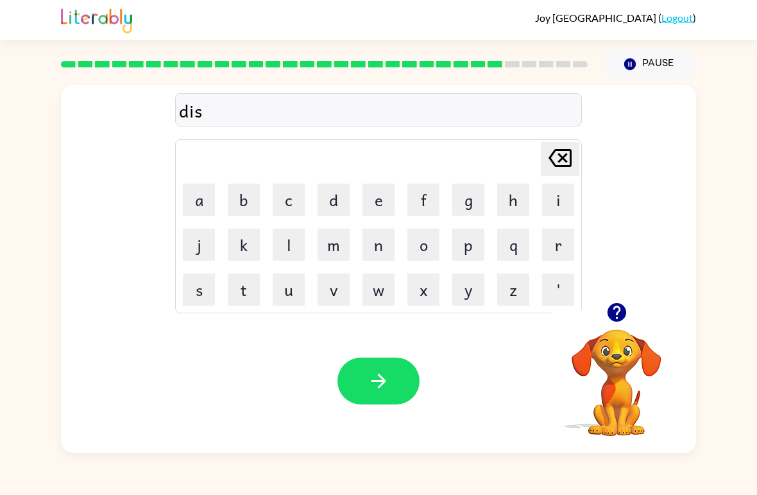
click at [243, 192] on button "b" at bounding box center [244, 199] width 32 height 32
click at [418, 238] on button "o" at bounding box center [423, 244] width 32 height 32
click at [554, 170] on icon "[PERSON_NAME] last character input" at bounding box center [560, 157] width 31 height 31
click at [283, 298] on button "u" at bounding box center [289, 289] width 32 height 32
click at [240, 200] on button "b" at bounding box center [244, 199] width 32 height 32
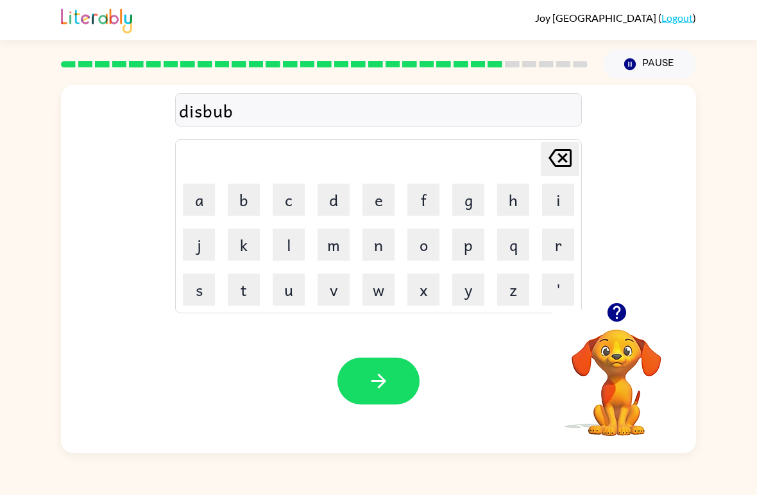
click at [379, 198] on button "e" at bounding box center [378, 199] width 32 height 32
click at [563, 250] on button "r" at bounding box center [558, 244] width 32 height 32
click at [396, 382] on button "button" at bounding box center [378, 380] width 82 height 47
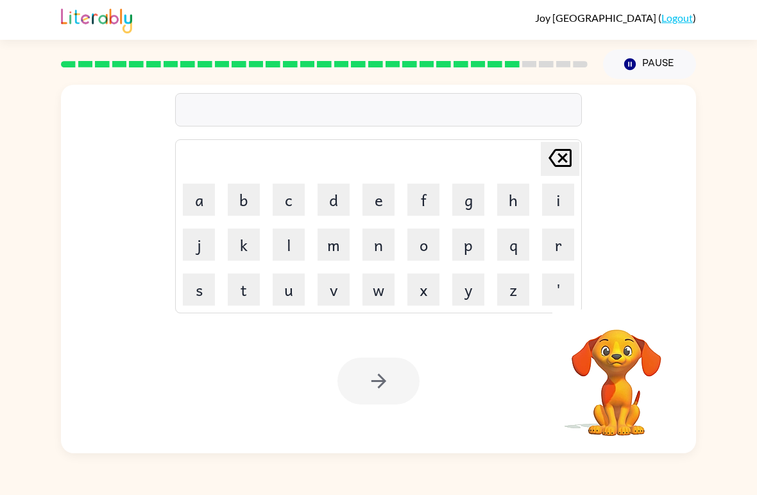
click at [342, 245] on button "m" at bounding box center [334, 244] width 32 height 32
click at [418, 241] on button "o" at bounding box center [423, 244] width 32 height 32
click at [194, 203] on button "a" at bounding box center [199, 199] width 32 height 32
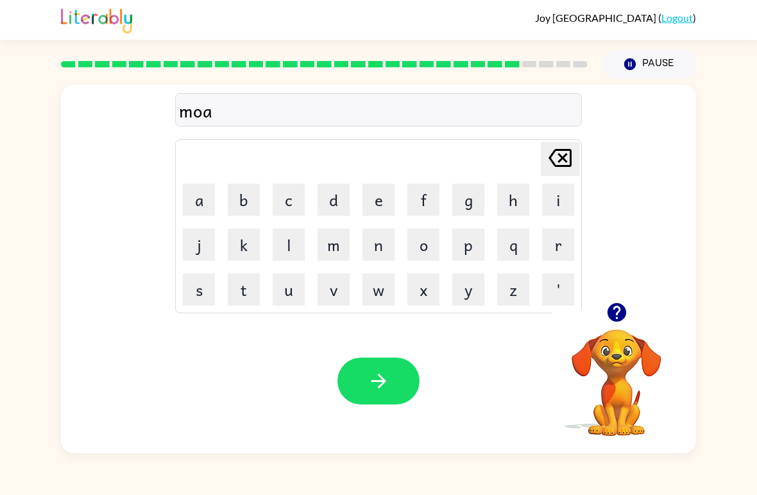
click at [376, 246] on button "n" at bounding box center [378, 244] width 32 height 32
click at [373, 395] on button "button" at bounding box center [378, 380] width 82 height 47
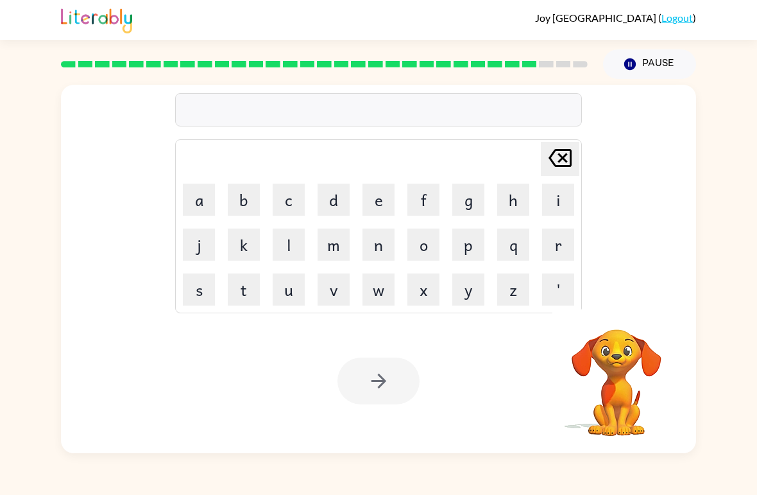
click at [375, 288] on button "w" at bounding box center [378, 289] width 32 height 32
click at [378, 197] on button "e" at bounding box center [378, 199] width 32 height 32
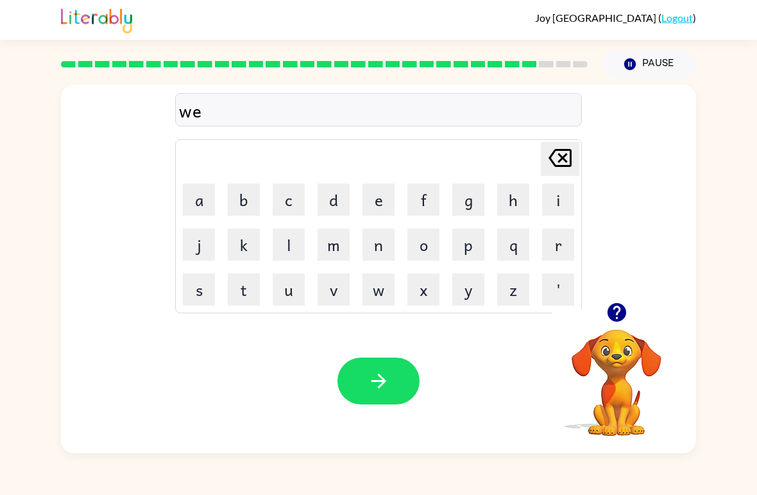
click at [375, 189] on button "e" at bounding box center [378, 199] width 32 height 32
click at [557, 165] on icon "[PERSON_NAME] last character input" at bounding box center [560, 157] width 31 height 31
click at [380, 192] on button "e" at bounding box center [378, 199] width 32 height 32
click at [289, 246] on button "l" at bounding box center [289, 244] width 32 height 32
click at [399, 365] on button "button" at bounding box center [378, 380] width 82 height 47
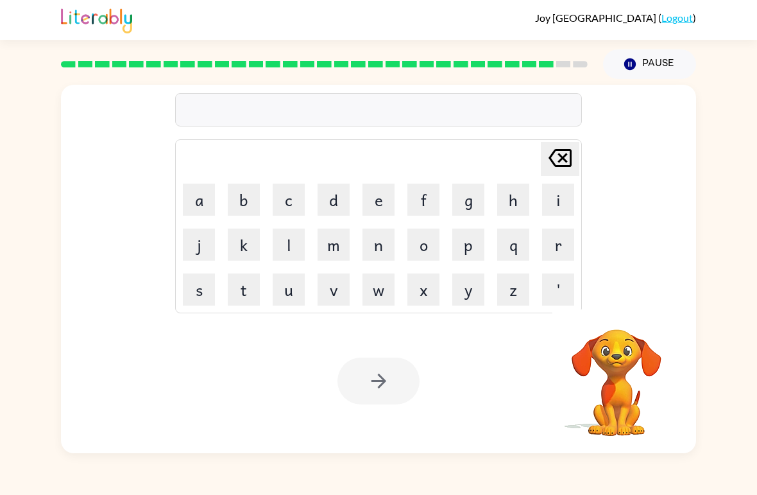
click at [257, 192] on button "b" at bounding box center [244, 199] width 32 height 32
click at [380, 203] on button "e" at bounding box center [378, 199] width 32 height 32
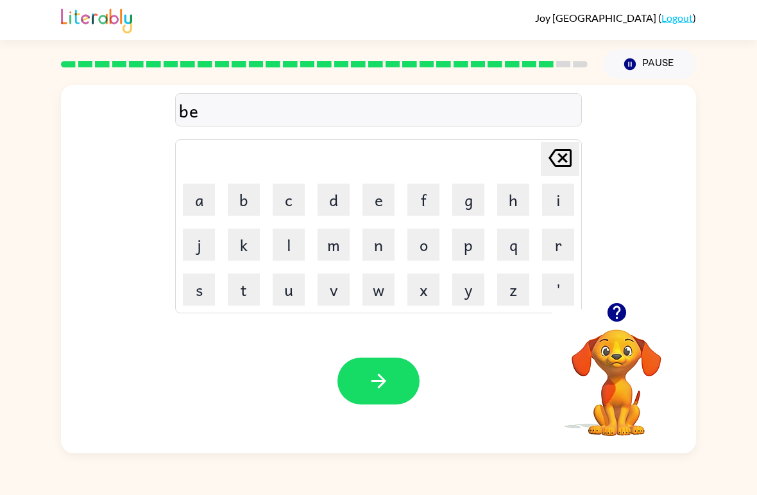
click at [366, 252] on button "n" at bounding box center [378, 244] width 32 height 32
click at [238, 287] on button "t" at bounding box center [244, 289] width 32 height 32
click at [391, 380] on button "button" at bounding box center [378, 380] width 82 height 47
click at [388, 387] on div at bounding box center [378, 380] width 82 height 47
click at [368, 378] on div at bounding box center [378, 380] width 82 height 47
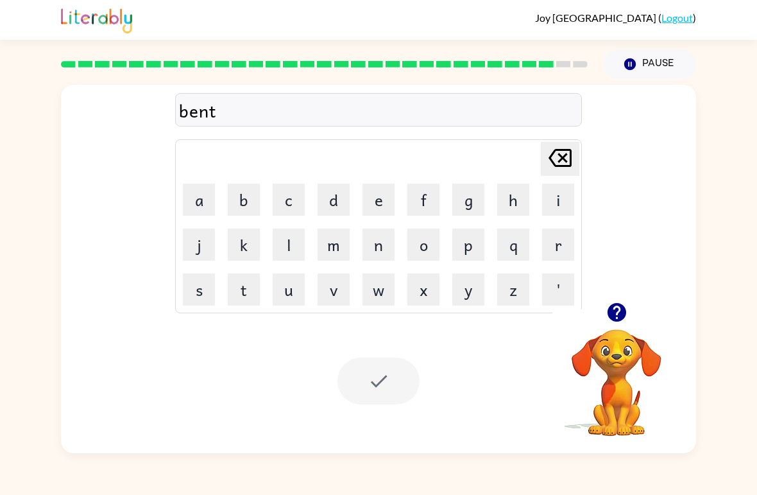
click at [371, 384] on div at bounding box center [378, 380] width 82 height 47
click at [559, 159] on icon "[PERSON_NAME] last character input" at bounding box center [560, 157] width 31 height 31
click at [553, 155] on icon at bounding box center [560, 158] width 23 height 18
click at [552, 155] on icon at bounding box center [560, 158] width 23 height 18
click at [549, 157] on icon "[PERSON_NAME] last character input" at bounding box center [560, 157] width 31 height 31
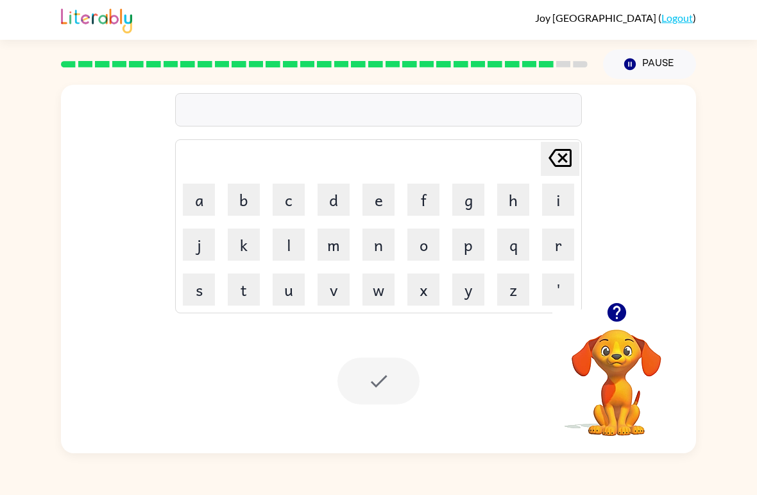
click at [613, 307] on icon "button" at bounding box center [616, 312] width 19 height 19
click at [231, 201] on button "b" at bounding box center [244, 199] width 32 height 32
click at [379, 205] on button "e" at bounding box center [378, 199] width 32 height 32
click at [198, 201] on button "a" at bounding box center [199, 199] width 32 height 32
click at [245, 287] on button "t" at bounding box center [244, 289] width 32 height 32
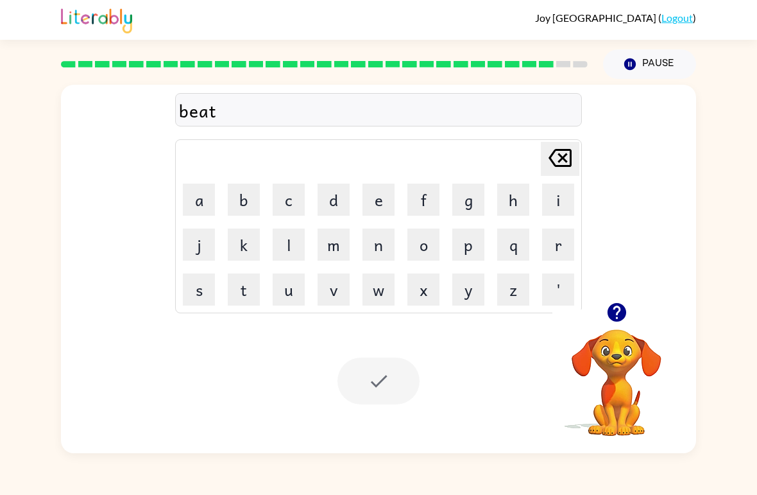
click at [561, 159] on icon at bounding box center [560, 158] width 23 height 18
click at [552, 156] on icon at bounding box center [560, 158] width 23 height 18
click at [375, 245] on button "n" at bounding box center [378, 244] width 32 height 32
click at [241, 285] on button "t" at bounding box center [244, 289] width 32 height 32
click at [375, 384] on div at bounding box center [378, 380] width 82 height 47
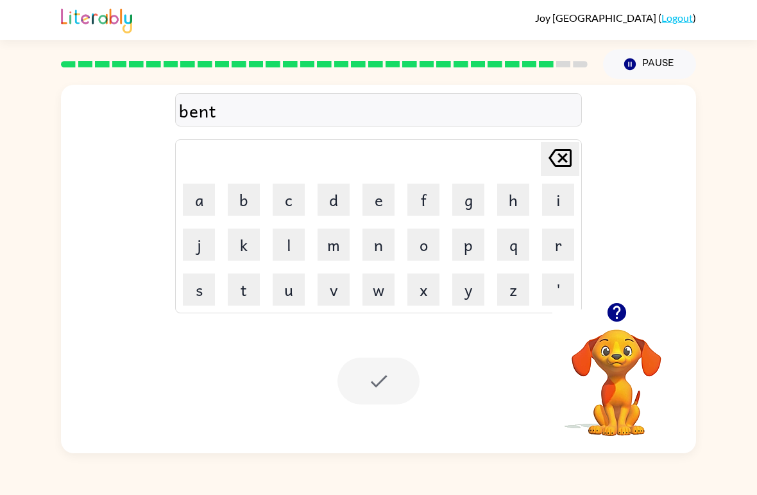
click at [372, 383] on div at bounding box center [378, 380] width 82 height 47
click at [379, 387] on div at bounding box center [378, 380] width 82 height 47
click at [385, 373] on div at bounding box center [378, 380] width 82 height 47
click at [644, 67] on button "Pause Pause" at bounding box center [649, 64] width 93 height 30
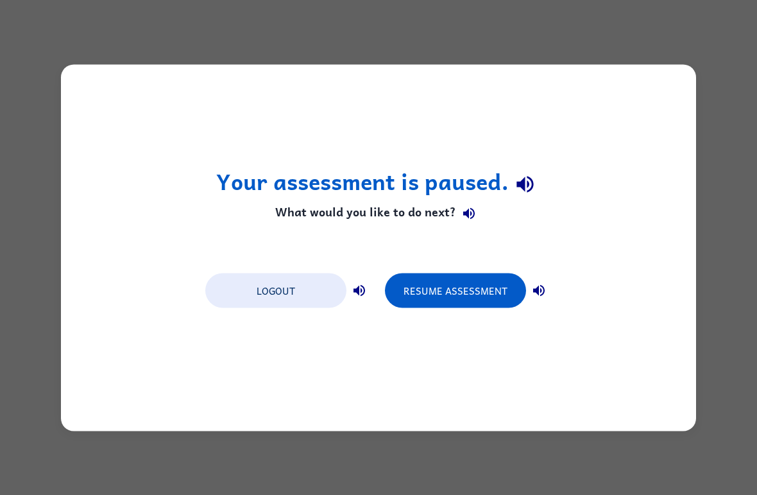
click at [464, 294] on button "Resume Assessment" at bounding box center [455, 290] width 141 height 35
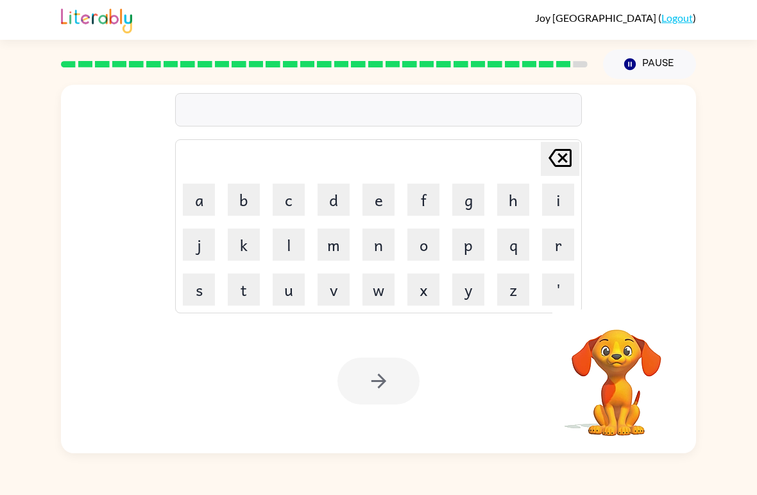
click at [381, 390] on div at bounding box center [378, 380] width 82 height 47
click at [373, 395] on div at bounding box center [378, 380] width 82 height 47
click at [197, 194] on button "a" at bounding box center [199, 199] width 32 height 32
click at [419, 198] on button "f" at bounding box center [423, 199] width 32 height 32
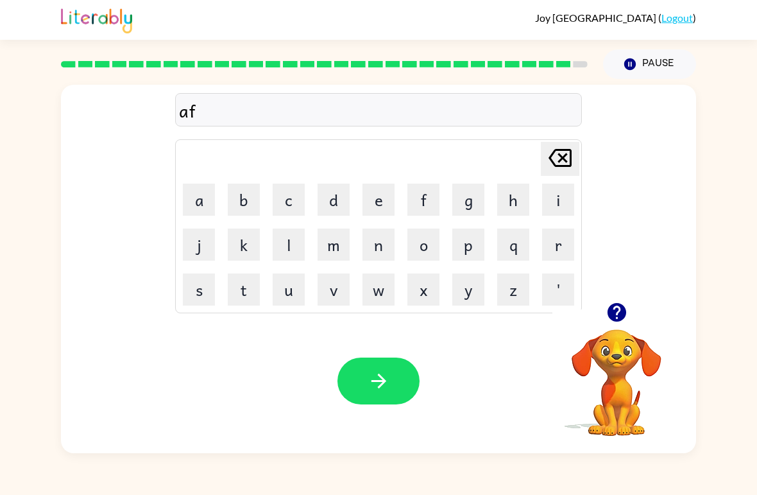
click at [246, 282] on button "t" at bounding box center [244, 289] width 32 height 32
click at [377, 192] on button "e" at bounding box center [378, 199] width 32 height 32
click at [564, 242] on button "r" at bounding box center [558, 244] width 32 height 32
click at [383, 238] on button "n" at bounding box center [378, 244] width 32 height 32
click at [427, 248] on button "o" at bounding box center [423, 244] width 32 height 32
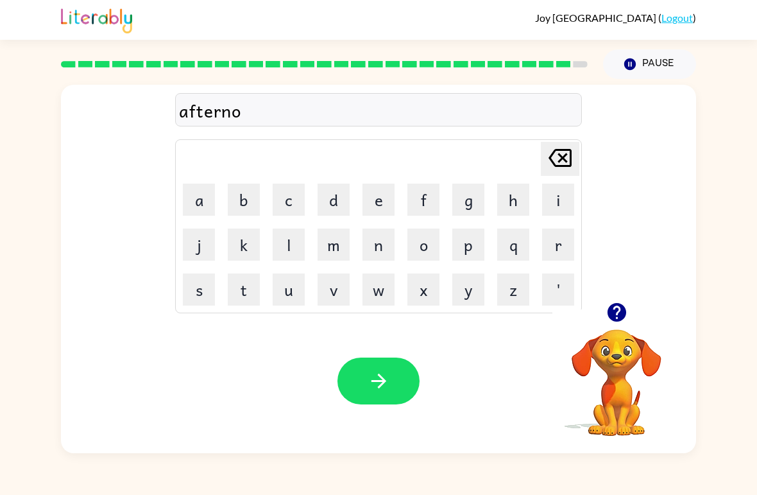
click at [420, 248] on button "o" at bounding box center [423, 244] width 32 height 32
click at [377, 240] on button "n" at bounding box center [378, 244] width 32 height 32
click at [380, 383] on icon "button" at bounding box center [379, 381] width 22 height 22
